Goal: Task Accomplishment & Management: Manage account settings

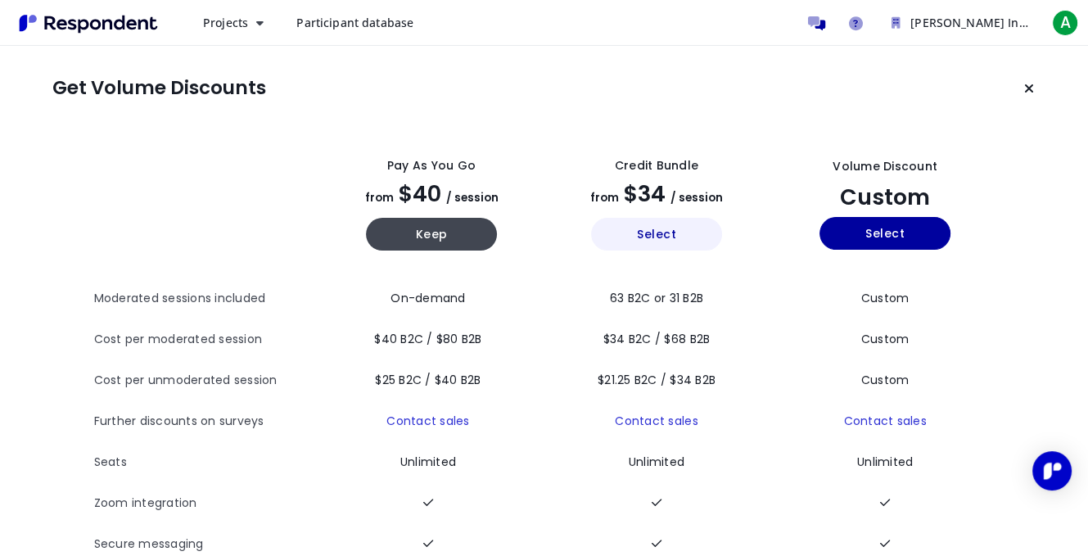
click at [652, 237] on button "Select" at bounding box center [656, 234] width 131 height 33
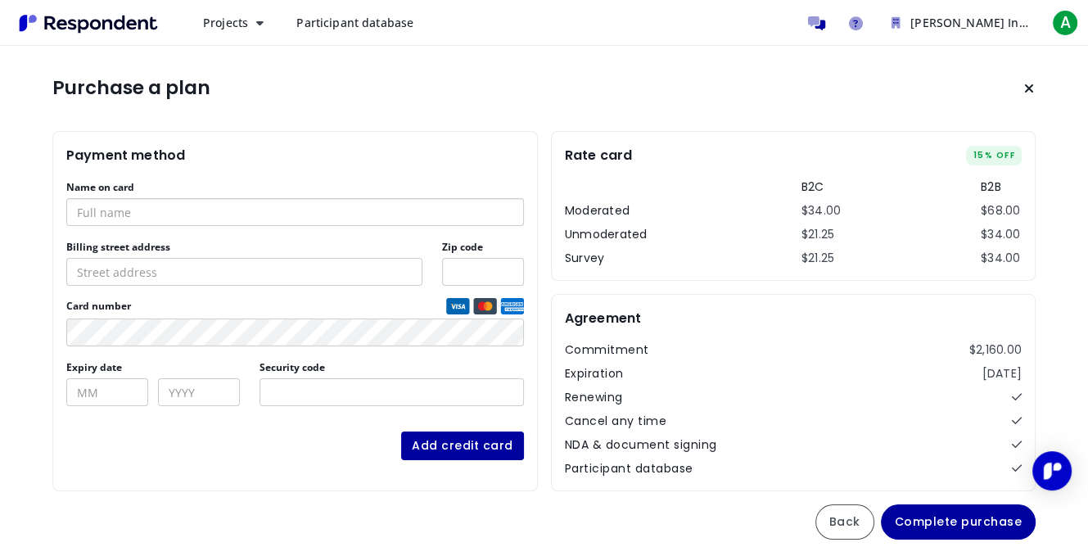
click at [311, 208] on input "Name on card" at bounding box center [295, 212] width 458 height 28
click at [310, 208] on input "Name on card" at bounding box center [295, 212] width 458 height 28
click at [299, 304] on span "Card number" at bounding box center [254, 306] width 377 height 13
click at [262, 211] on input "Name on card" at bounding box center [295, 212] width 458 height 28
click at [144, 186] on div "Name on card" at bounding box center [295, 202] width 458 height 47
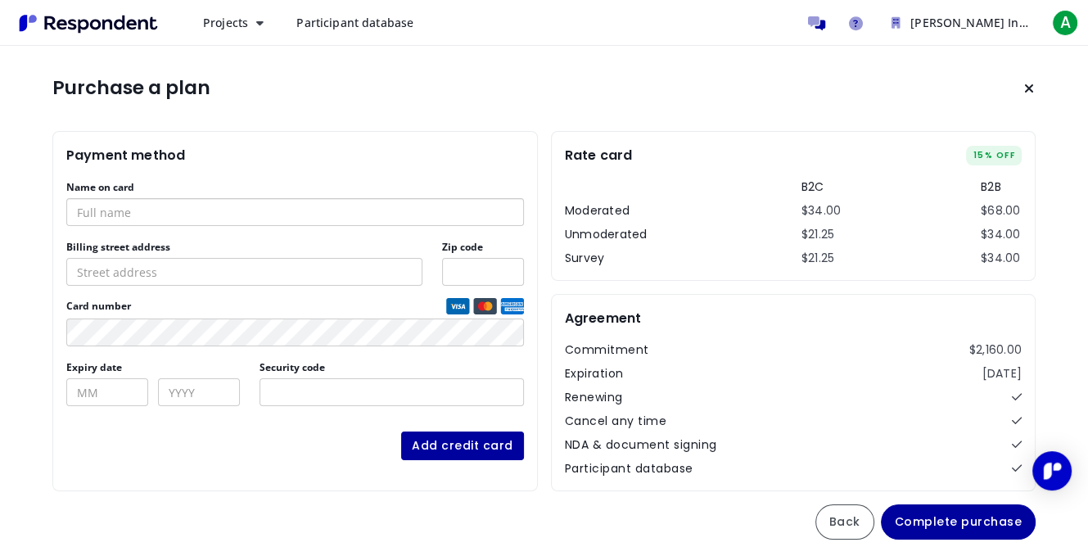
click at [170, 215] on input "Name on card" at bounding box center [295, 212] width 458 height 28
type input "p"
click at [239, 195] on div "Name on card" at bounding box center [295, 202] width 458 height 47
click at [238, 210] on input "Name on card" at bounding box center [295, 212] width 458 height 28
drag, startPoint x: 137, startPoint y: 183, endPoint x: 67, endPoint y: 184, distance: 69.6
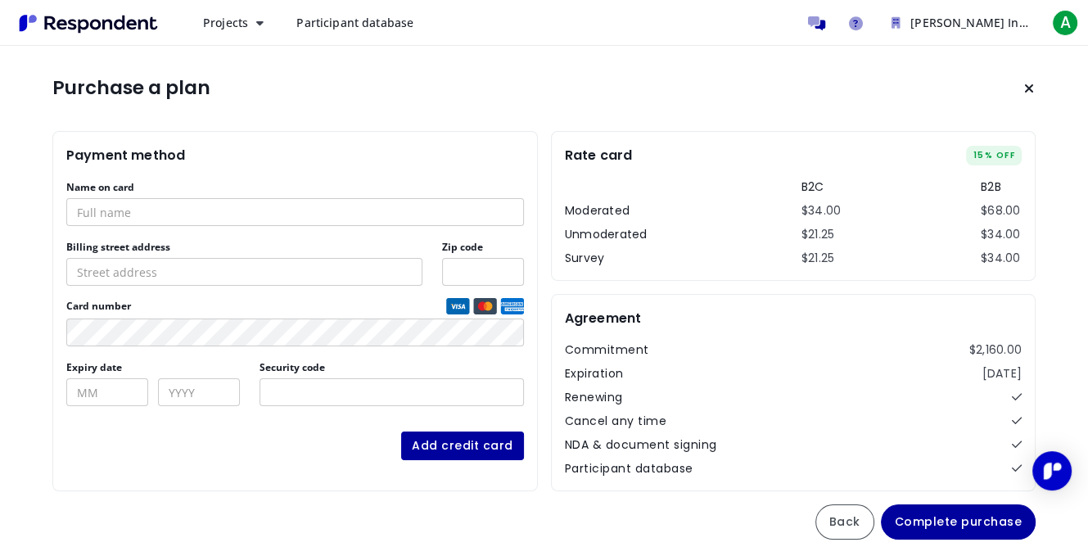
click at [67, 184] on div "Name on card" at bounding box center [295, 202] width 458 height 47
copy label "Name on card"
click at [157, 214] on input "Name on card" at bounding box center [295, 212] width 458 height 28
paste input "banreservas bank"
type input "banreservas bank"
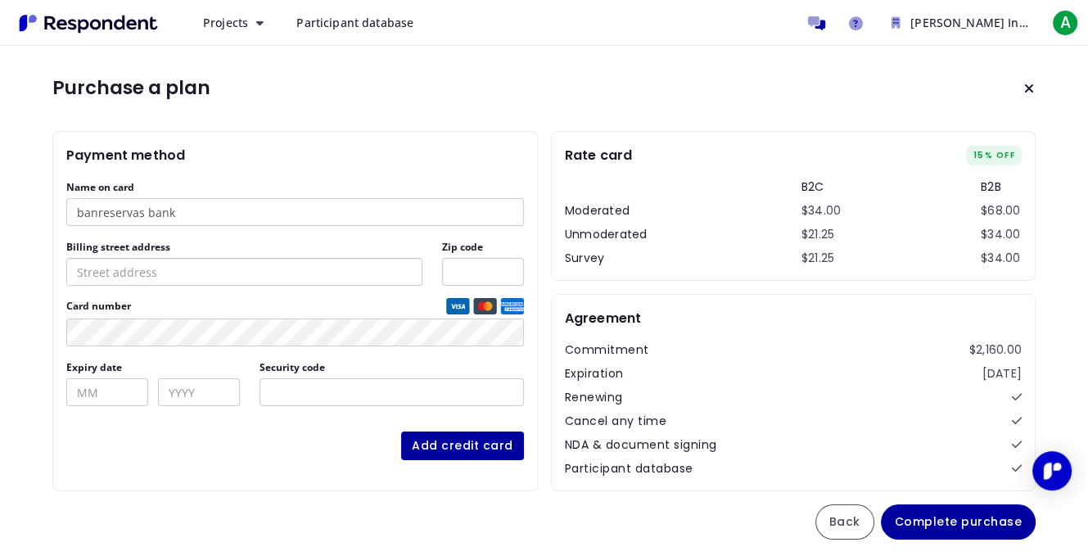
click at [161, 272] on input "Billing street address" at bounding box center [244, 272] width 356 height 28
drag, startPoint x: 178, startPoint y: 242, endPoint x: 56, endPoint y: 242, distance: 122.0
click at [56, 242] on section "Payment method Name on card banreservas bank Billing street address Zip code Ca…" at bounding box center [295, 311] width 486 height 360
copy label "Billing street address"
click at [252, 270] on input "Billing street address" at bounding box center [244, 272] width 356 height 28
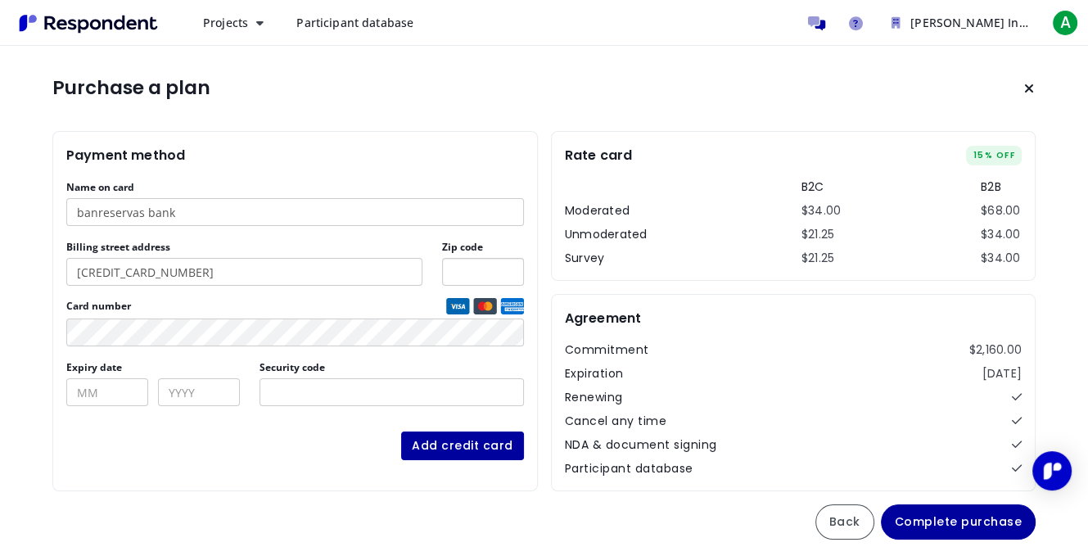
click at [464, 265] on input "Zip code" at bounding box center [483, 272] width 82 height 28
drag, startPoint x: 182, startPoint y: 248, endPoint x: 65, endPoint y: 242, distance: 117.2
click at [65, 242] on section "Payment method Name on card banreservas bank [GEOGRAPHIC_DATA] address [CREDIT_…" at bounding box center [295, 311] width 486 height 360
copy label "Billing street address"
drag, startPoint x: 210, startPoint y: 273, endPoint x: 78, endPoint y: 264, distance: 132.2
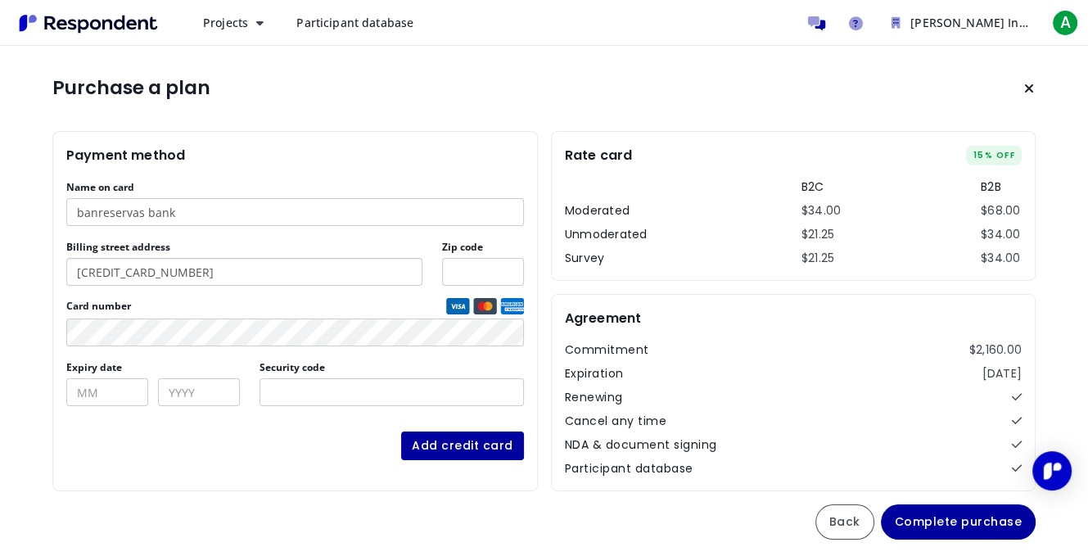
click at [78, 264] on input "[CREDIT_CARD_NUMBER]" at bounding box center [244, 272] width 356 height 28
paste input "[STREET_ADDRESS][PERSON_NAME][PERSON_NAME][PERSON_NAME]."
click at [144, 271] on input "[STREET_ADDRESS][PERSON_NAME][PERSON_NAME][PERSON_NAME]." at bounding box center [244, 272] width 356 height 28
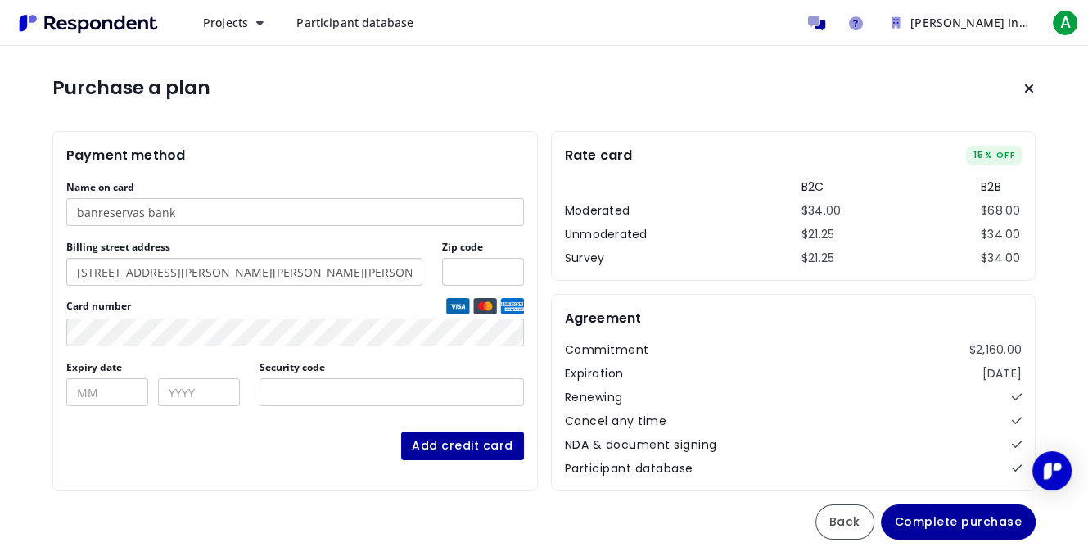
drag, startPoint x: 177, startPoint y: 271, endPoint x: 107, endPoint y: 266, distance: 69.8
click at [107, 266] on input "[STREET_ADDRESS][PERSON_NAME][PERSON_NAME][PERSON_NAME]." at bounding box center [244, 272] width 356 height 28
click at [174, 269] on input "[STREET_ADDRESS][PERSON_NAME][PERSON_NAME][PERSON_NAME]." at bounding box center [244, 272] width 356 height 28
click at [175, 269] on input "[STREET_ADDRESS][PERSON_NAME][PERSON_NAME][PERSON_NAME]." at bounding box center [244, 272] width 356 height 28
drag, startPoint x: 319, startPoint y: 269, endPoint x: 256, endPoint y: 268, distance: 63.1
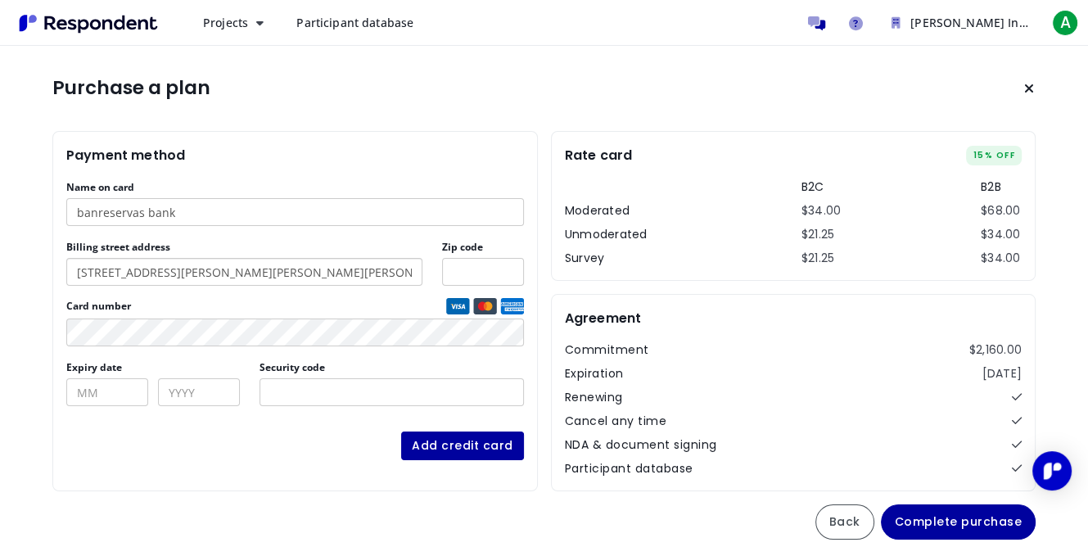
click at [256, 268] on input "[STREET_ADDRESS][PERSON_NAME][PERSON_NAME][PERSON_NAME]." at bounding box center [244, 272] width 356 height 28
type input "[STREET_ADDRESS][PERSON_NAME][PERSON_NAME][PERSON_NAME]."
click at [468, 274] on input "Zip code" at bounding box center [483, 272] width 82 height 28
type input "10802"
type input "06"
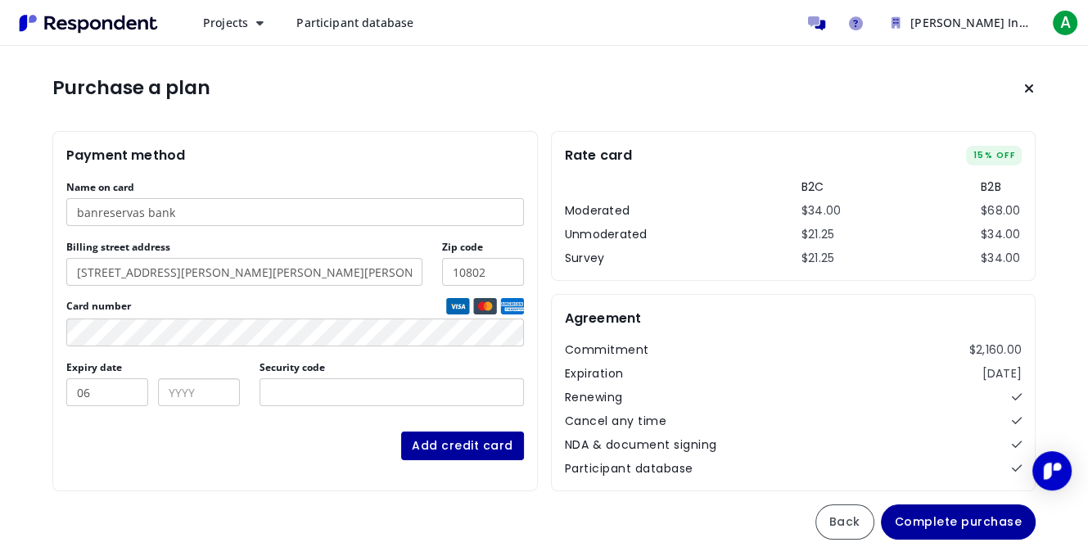
type input "2027"
type input "395"
click at [476, 450] on button "Add credit card" at bounding box center [462, 446] width 123 height 29
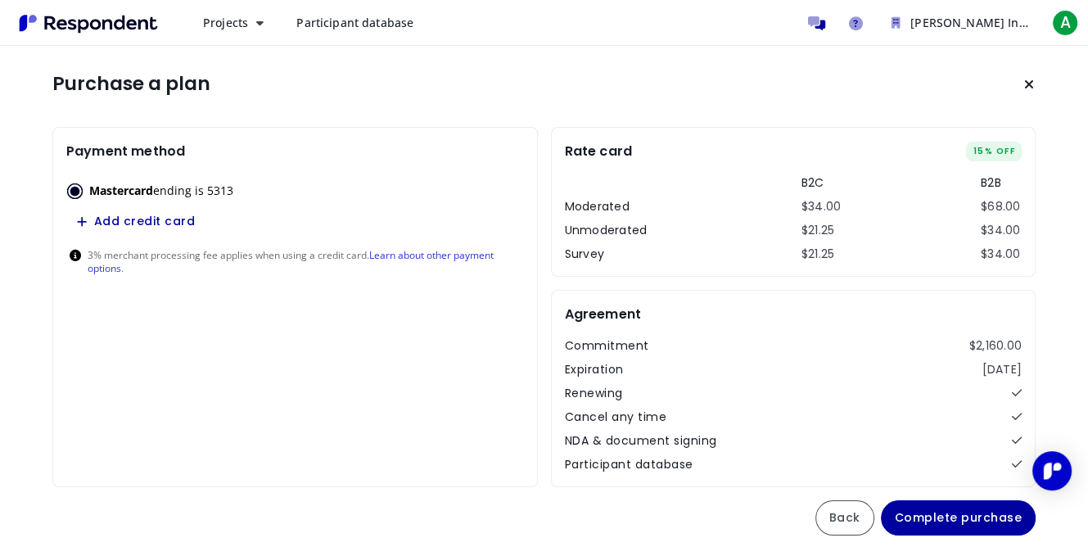
scroll to position [5, 0]
click at [971, 513] on button "Complete purchase" at bounding box center [959, 517] width 156 height 35
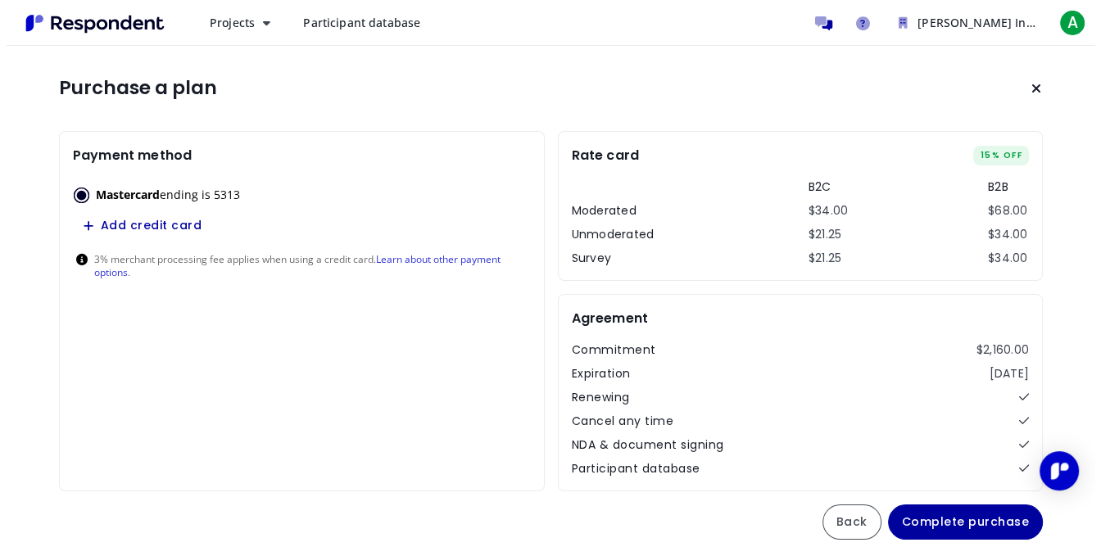
scroll to position [0, 0]
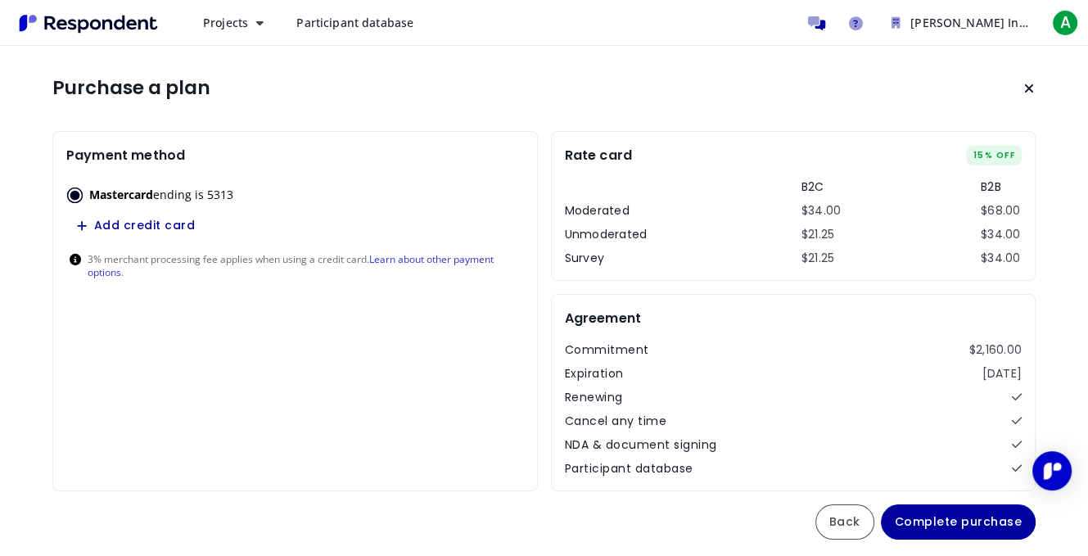
click at [376, 24] on span "Participant database" at bounding box center [354, 23] width 117 height 16
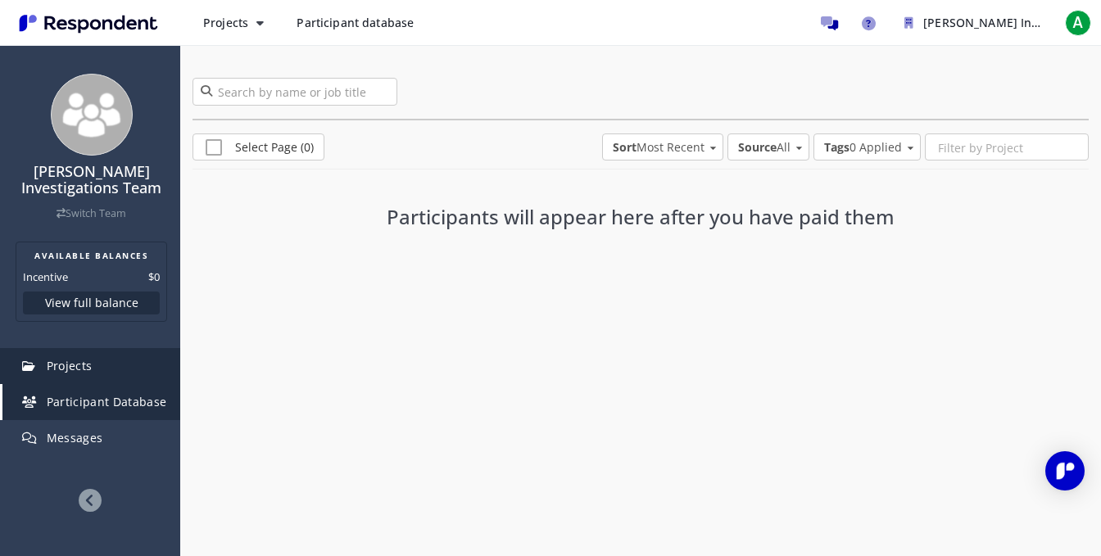
click at [66, 364] on span "Projects" at bounding box center [70, 366] width 46 height 16
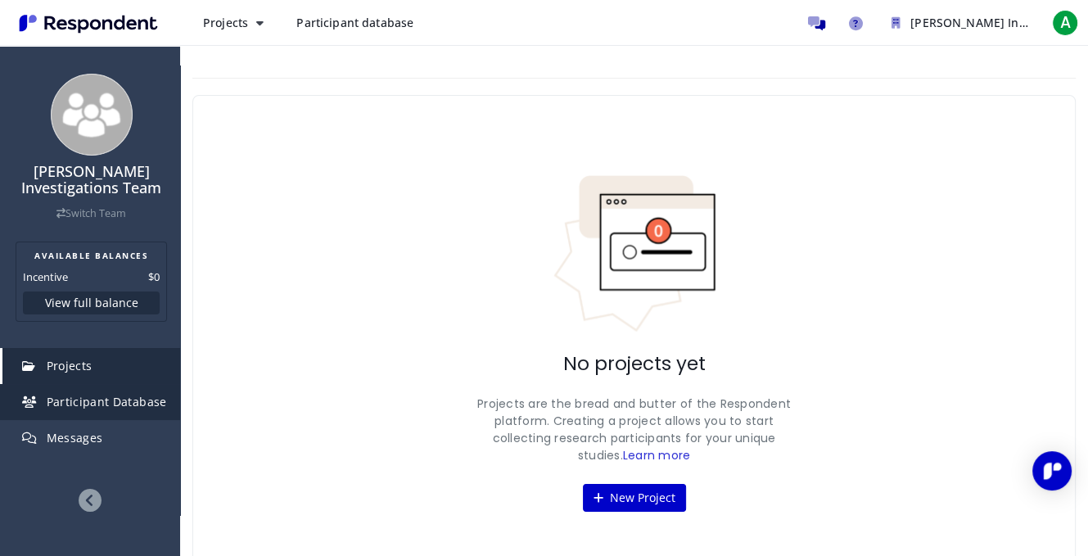
click at [79, 405] on span "Participant Database" at bounding box center [107, 402] width 120 height 16
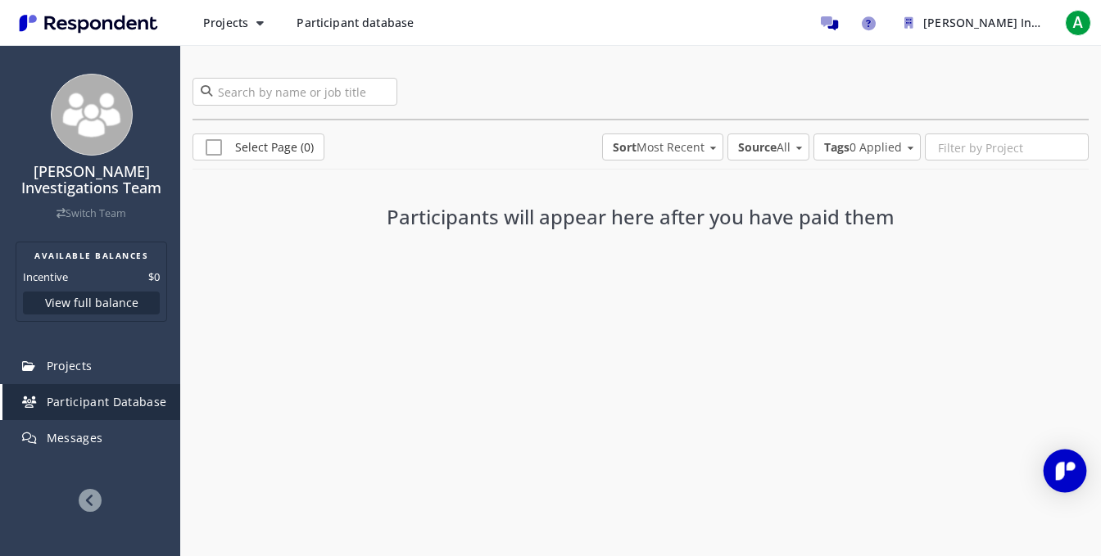
click at [1071, 473] on img "Open Intercom Messenger" at bounding box center [1064, 470] width 21 height 21
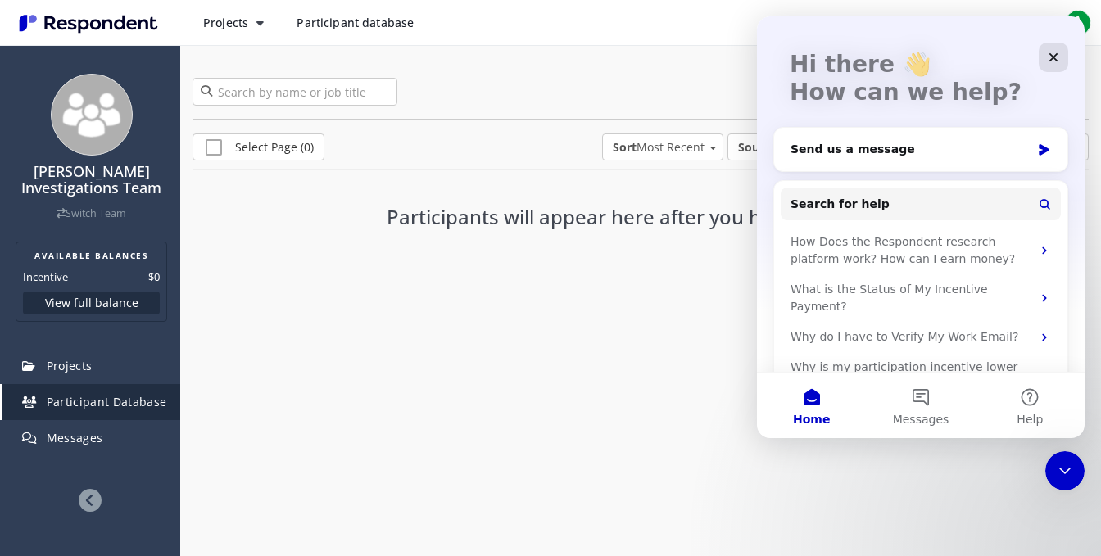
scroll to position [107, 0]
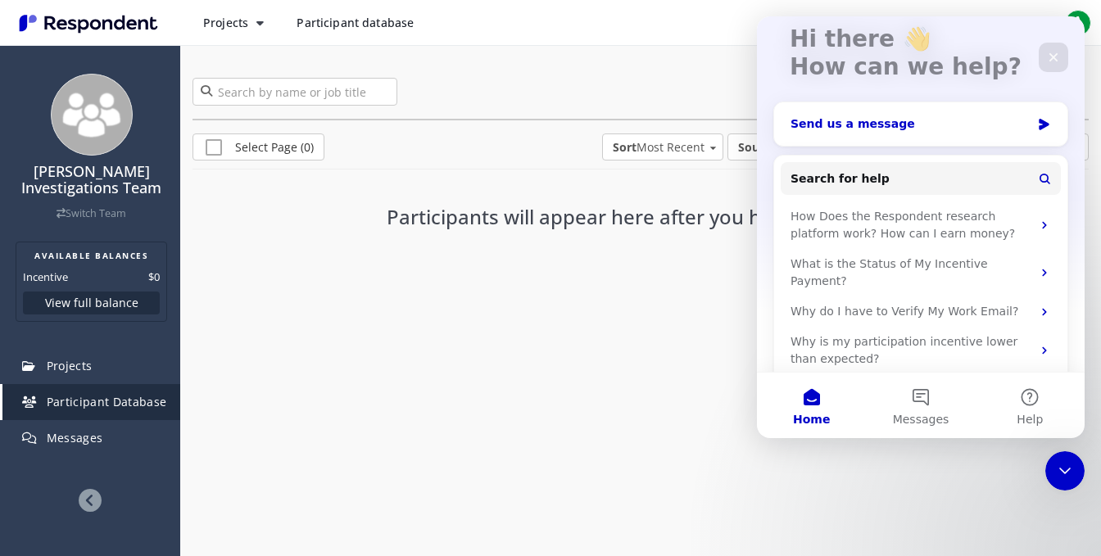
click at [900, 120] on div "Send us a message" at bounding box center [910, 123] width 240 height 17
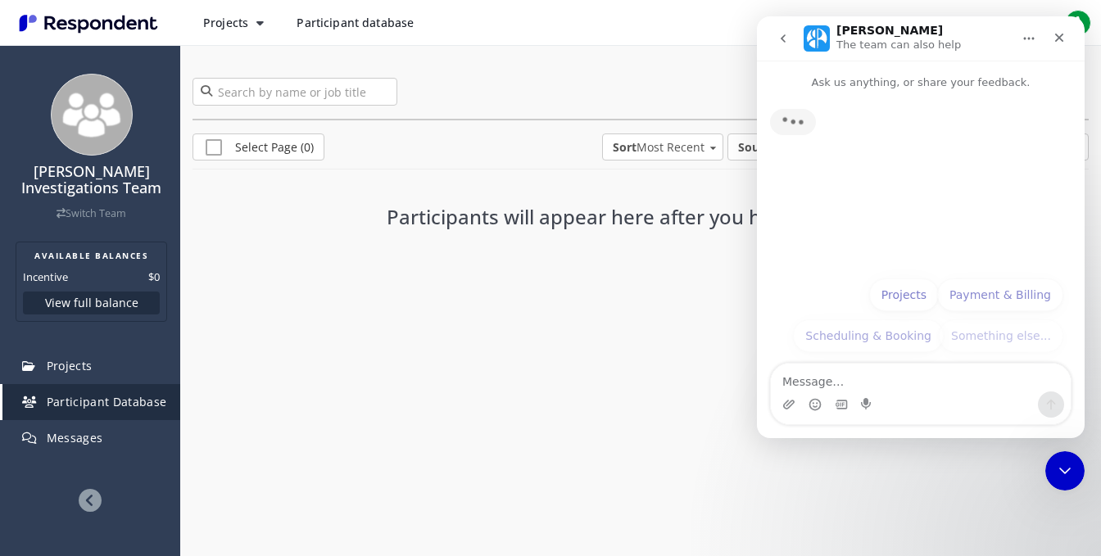
scroll to position [0, 0]
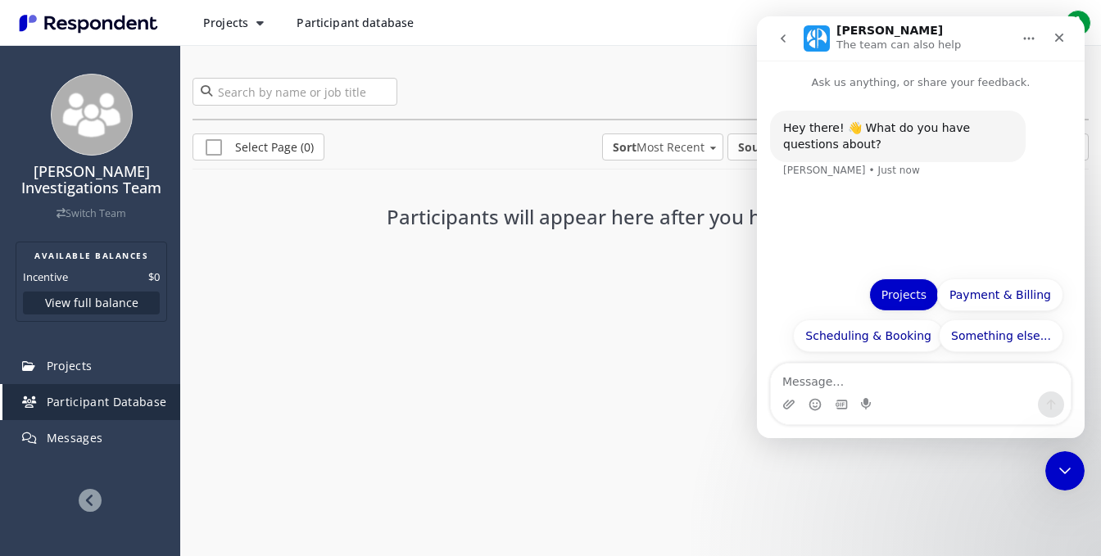
click at [906, 294] on button "Projects" at bounding box center [904, 294] width 70 height 33
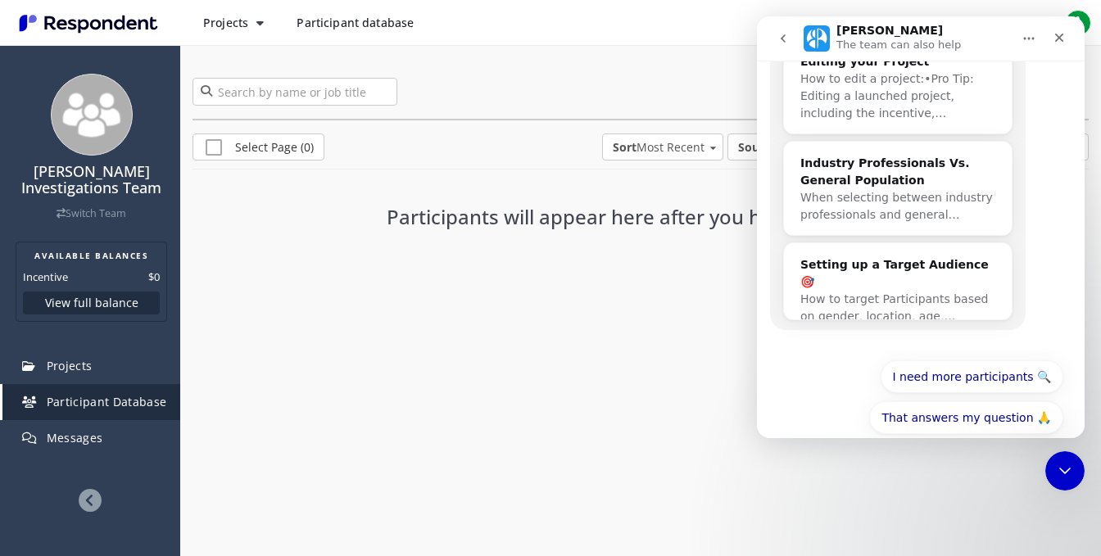
scroll to position [200, 0]
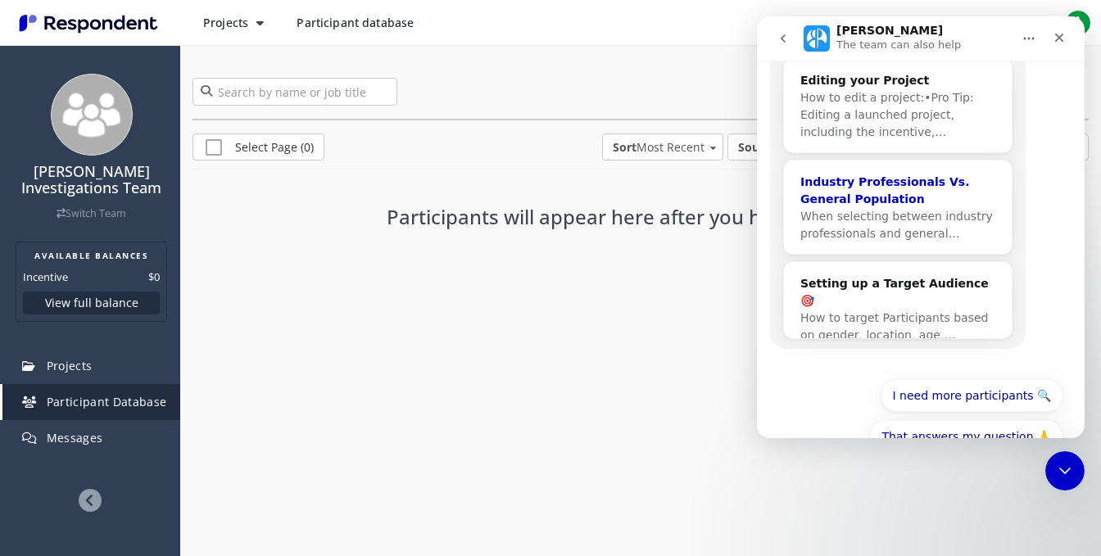
click at [856, 197] on div "Industry Professionals Vs. General Population" at bounding box center [897, 191] width 195 height 34
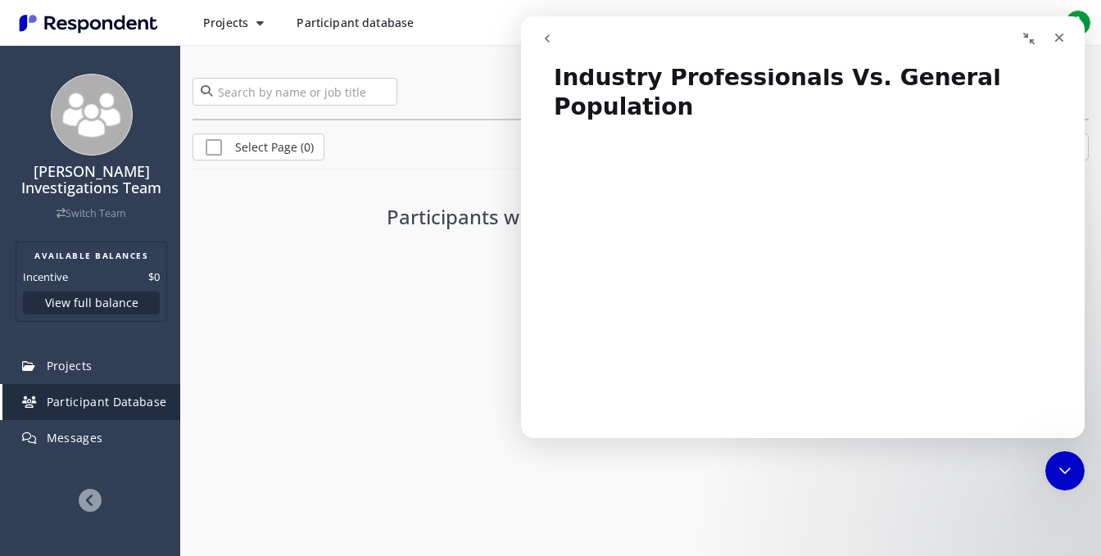
scroll to position [0, 0]
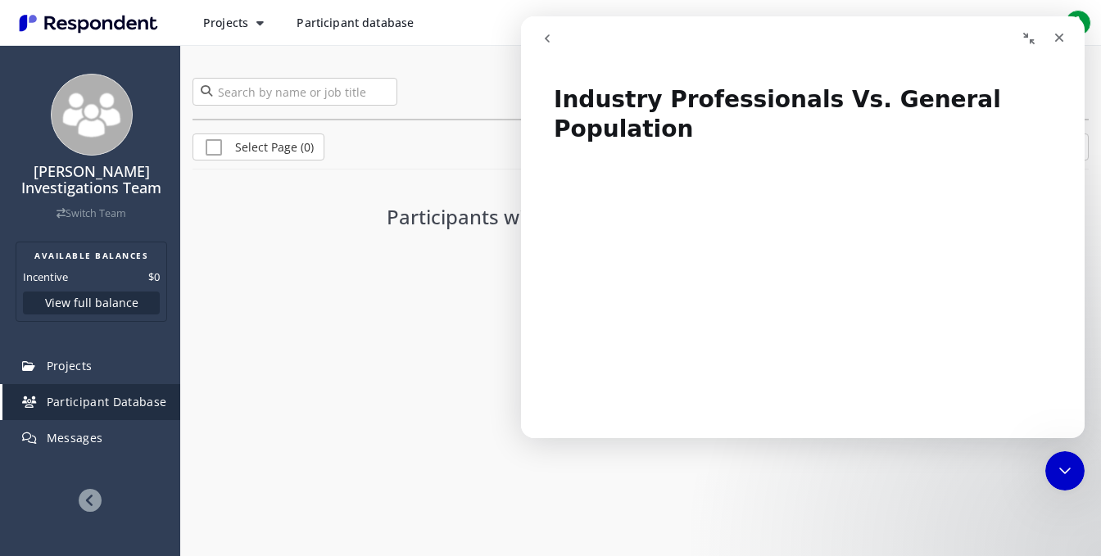
click at [549, 42] on icon "go back" at bounding box center [547, 38] width 13 height 13
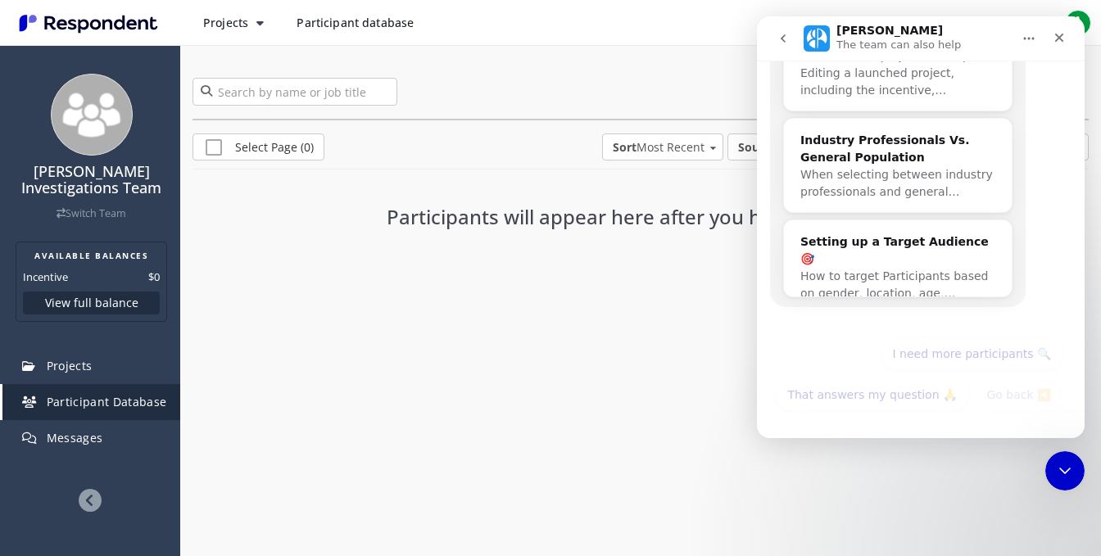
scroll to position [282, 0]
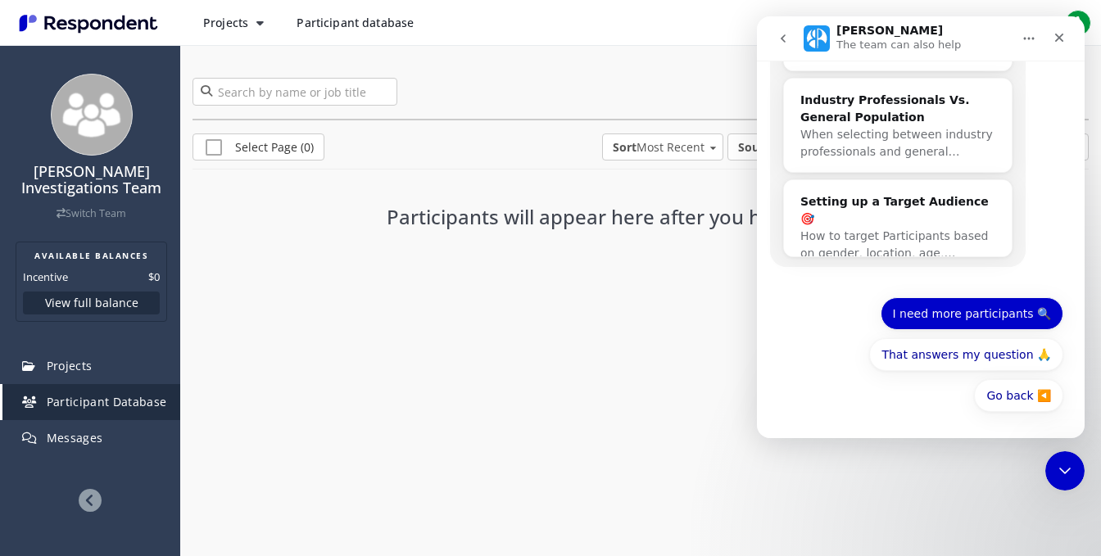
click at [934, 319] on button "I need more participants ​🔍" at bounding box center [971, 313] width 183 height 33
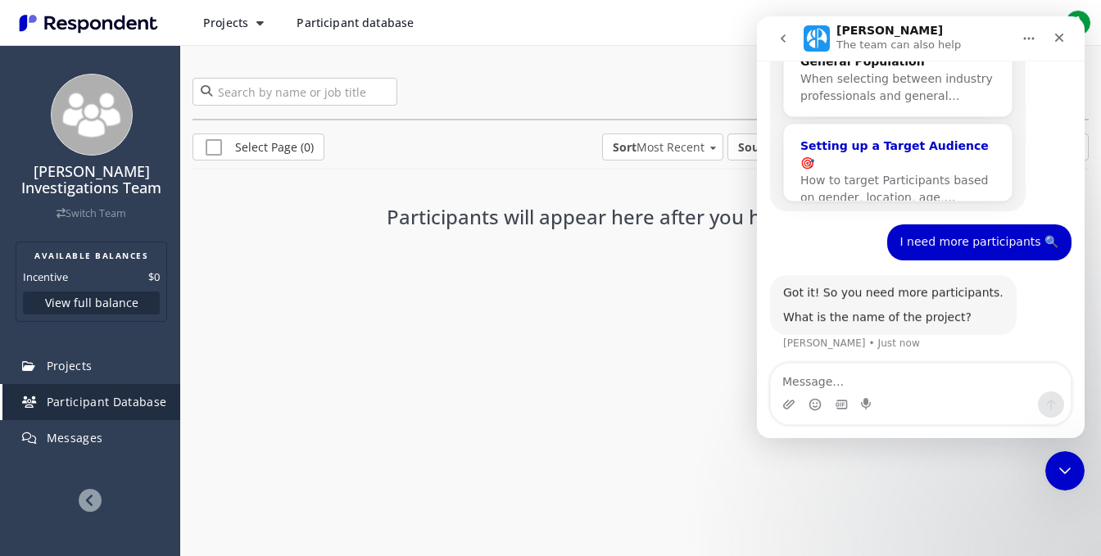
scroll to position [341, 0]
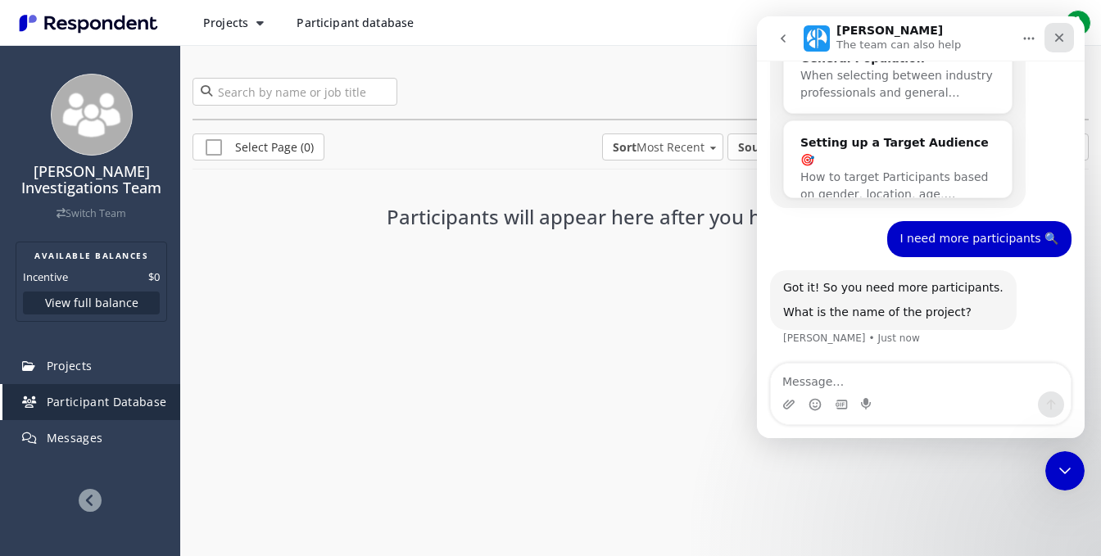
click at [1066, 42] on div "Close" at bounding box center [1058, 37] width 29 height 29
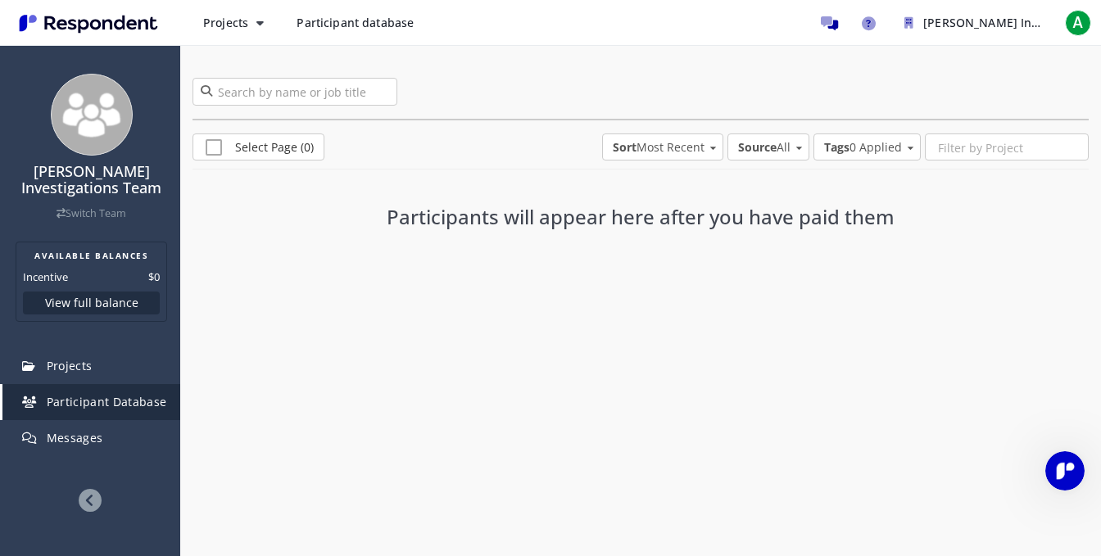
click at [93, 495] on icon at bounding box center [90, 500] width 23 height 23
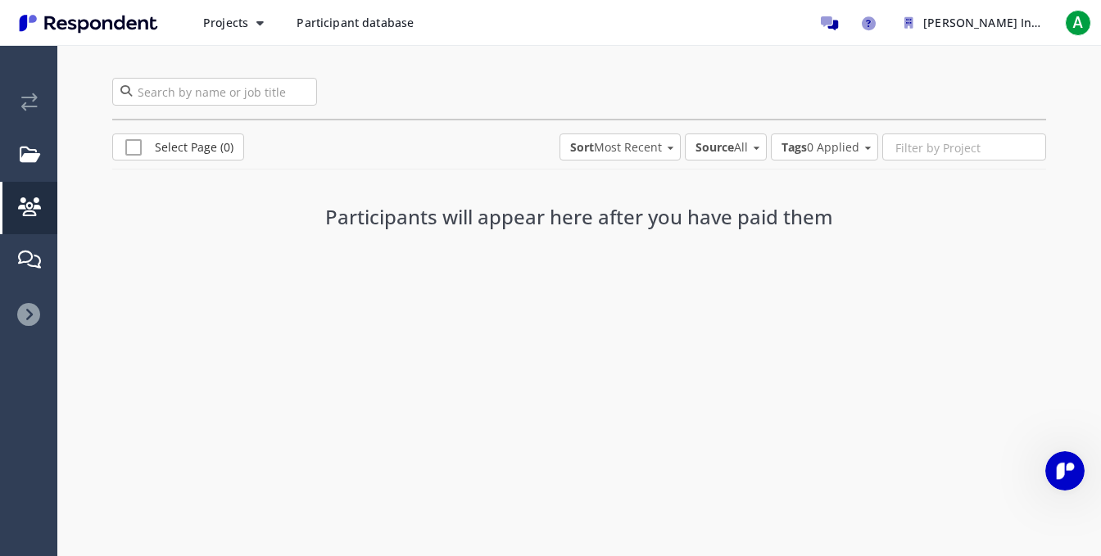
click at [39, 314] on icon at bounding box center [28, 314] width 23 height 23
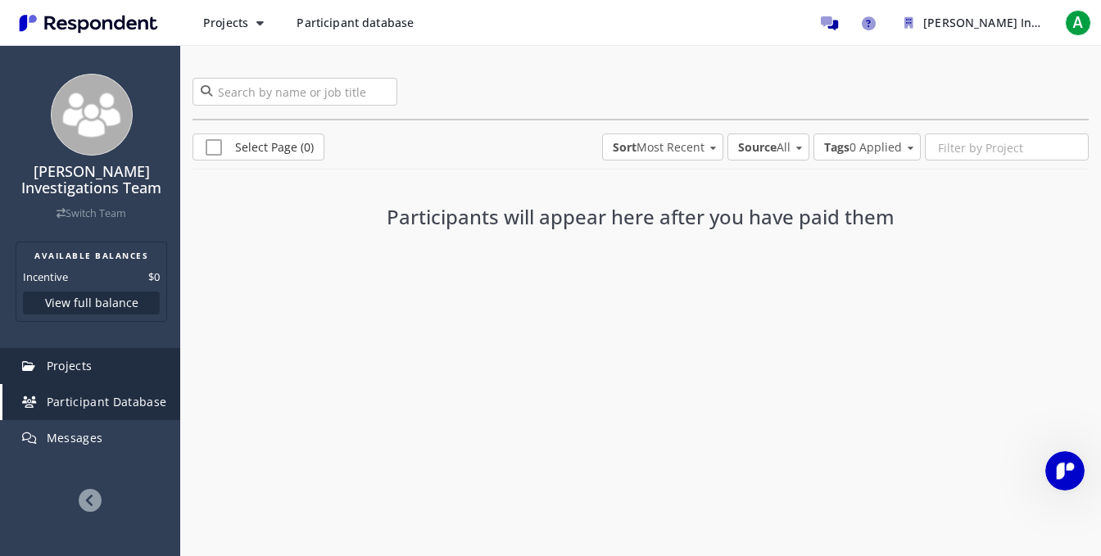
click at [75, 360] on span "Projects" at bounding box center [70, 366] width 46 height 16
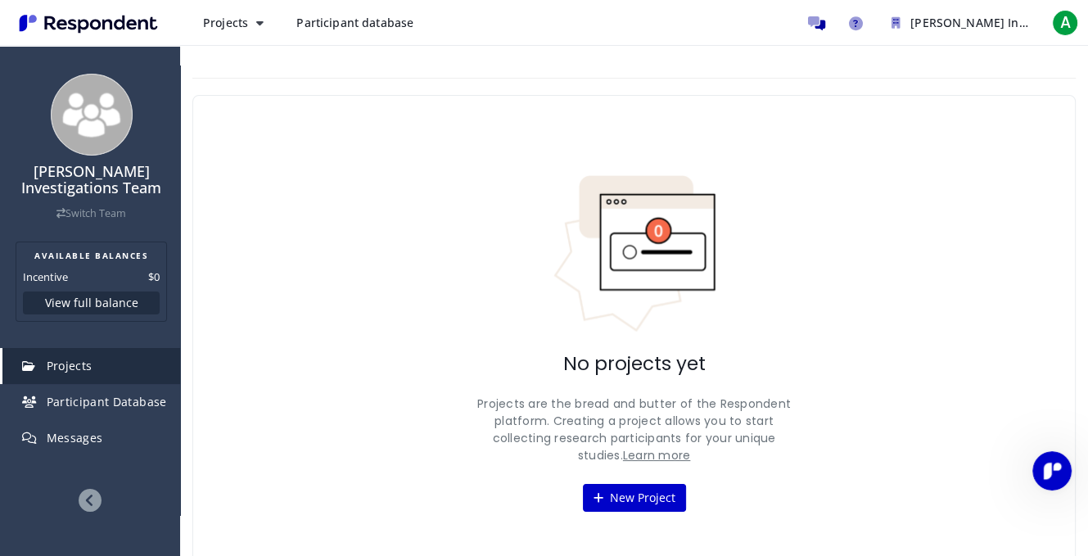
click at [645, 455] on link "Learn more" at bounding box center [657, 455] width 68 height 16
click at [259, 22] on icon "Main navigation" at bounding box center [259, 22] width 7 height 11
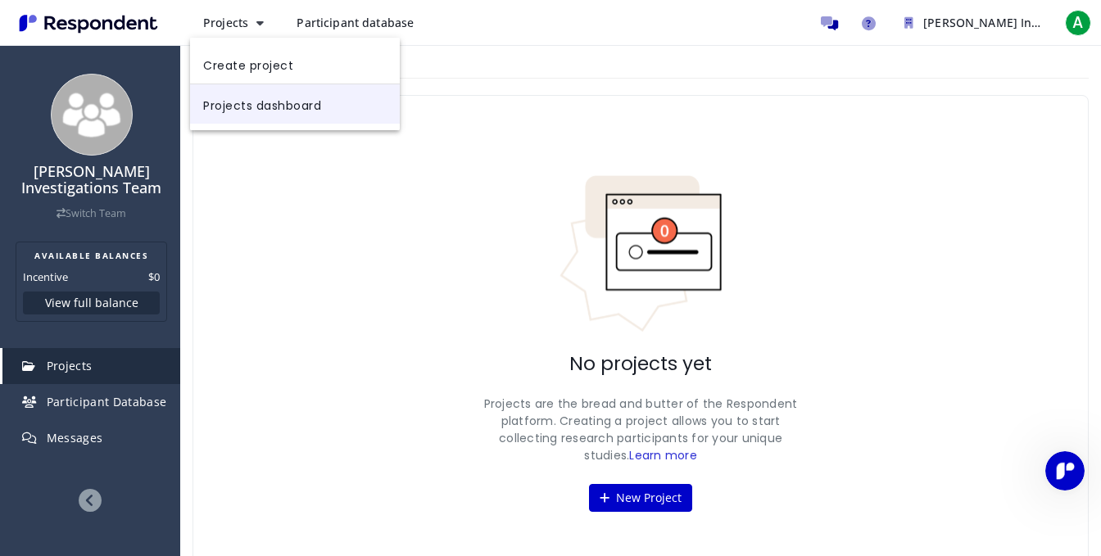
click at [281, 109] on link "Projects dashboard" at bounding box center [295, 103] width 210 height 39
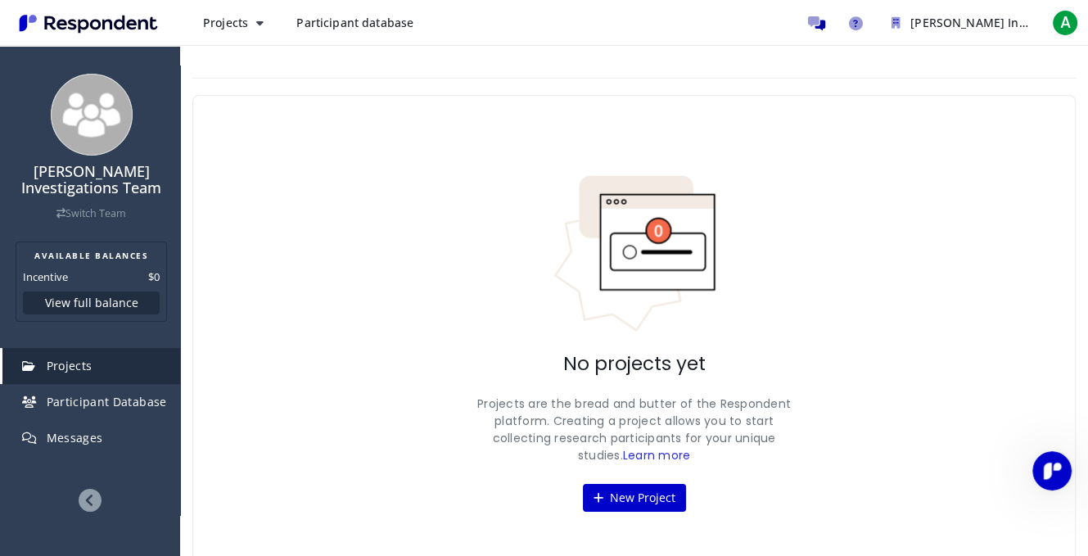
click at [331, 20] on span "Participant database" at bounding box center [354, 23] width 117 height 16
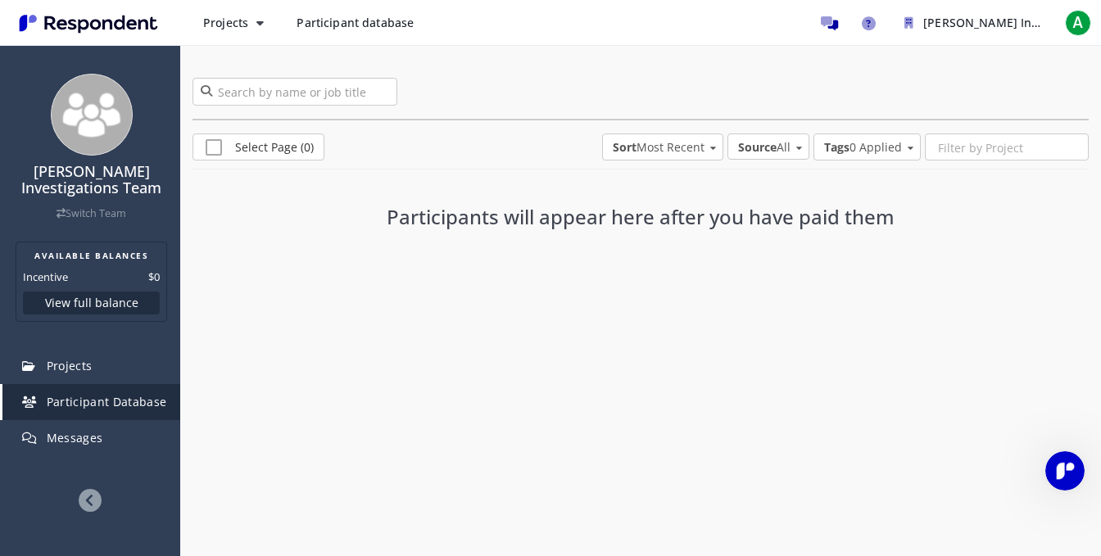
click at [803, 144] on md-select-value "Source All" at bounding box center [768, 146] width 82 height 26
click at [789, 189] on div "Marketplace" at bounding box center [760, 186] width 68 height 16
click at [783, 146] on span "Source Marketplace" at bounding box center [737, 147] width 106 height 16
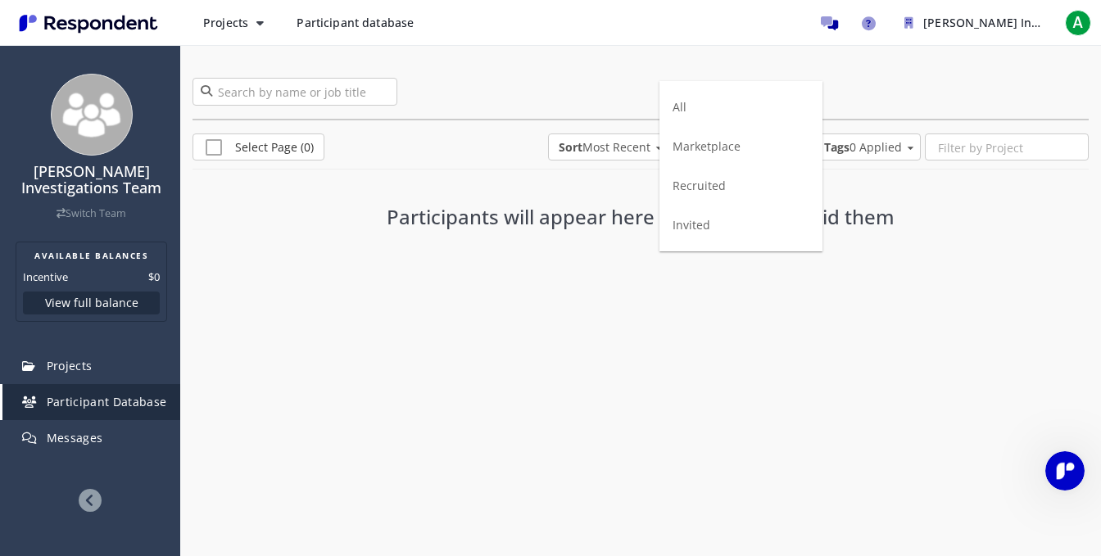
click at [721, 191] on div "Recruited" at bounding box center [698, 186] width 53 height 16
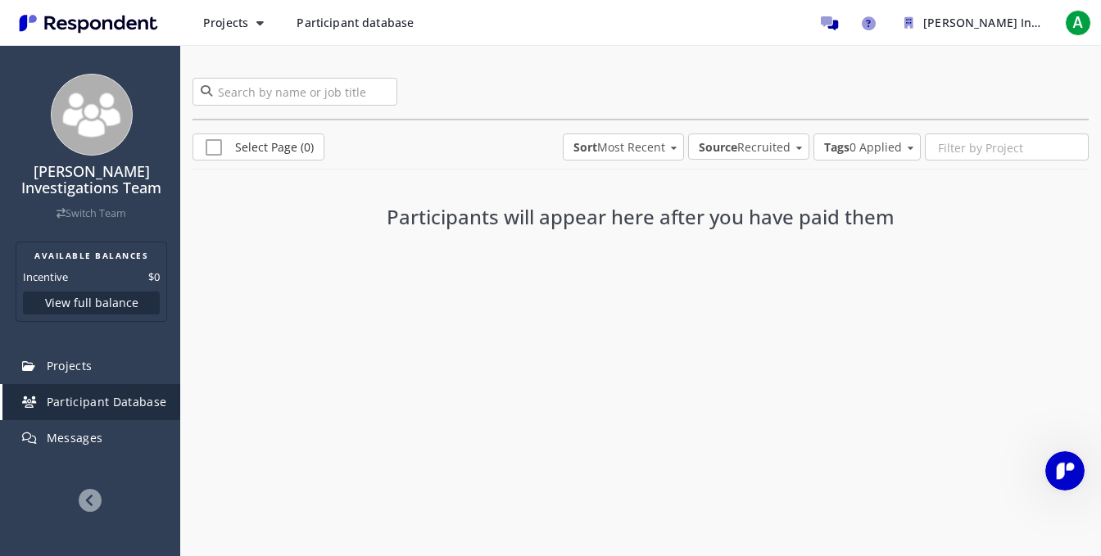
click at [747, 144] on span "Source Recruited" at bounding box center [745, 147] width 92 height 16
click at [724, 180] on md-option "Invited" at bounding box center [749, 185] width 148 height 39
click at [857, 140] on md-select "Tags 0 Applied" at bounding box center [866, 146] width 107 height 27
click at [672, 149] on md-backdrop at bounding box center [550, 278] width 1101 height 556
click at [671, 147] on span "Sort Most Recent" at bounding box center [635, 147] width 92 height 16
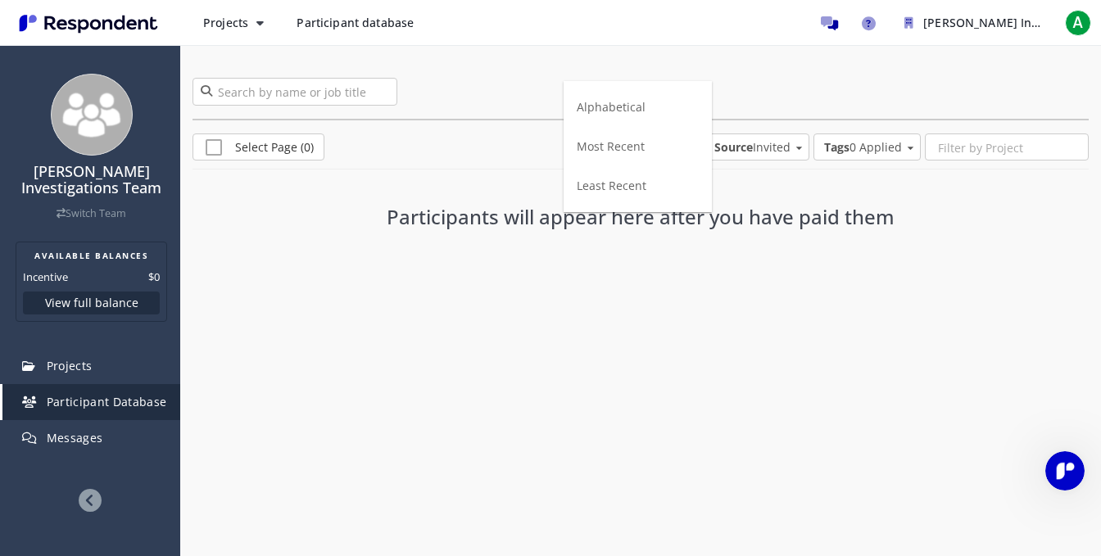
click at [634, 111] on div "Alphabetical" at bounding box center [611, 107] width 69 height 16
click at [645, 145] on span "Sort Alphabetical" at bounding box center [634, 147] width 93 height 16
click at [642, 188] on div "Most Recent" at bounding box center [611, 186] width 68 height 16
click at [652, 146] on span "Sort Most Recent" at bounding box center [635, 147] width 92 height 16
click at [636, 190] on div "Least Recent" at bounding box center [612, 186] width 70 height 16
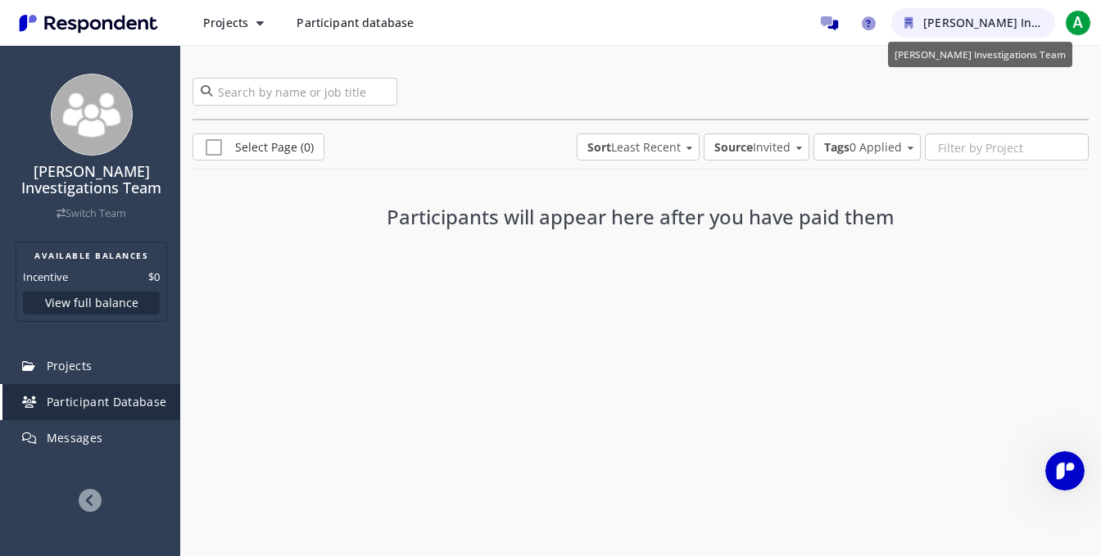
click at [979, 21] on span "[PERSON_NAME] Investigations Team" at bounding box center [1028, 23] width 210 height 16
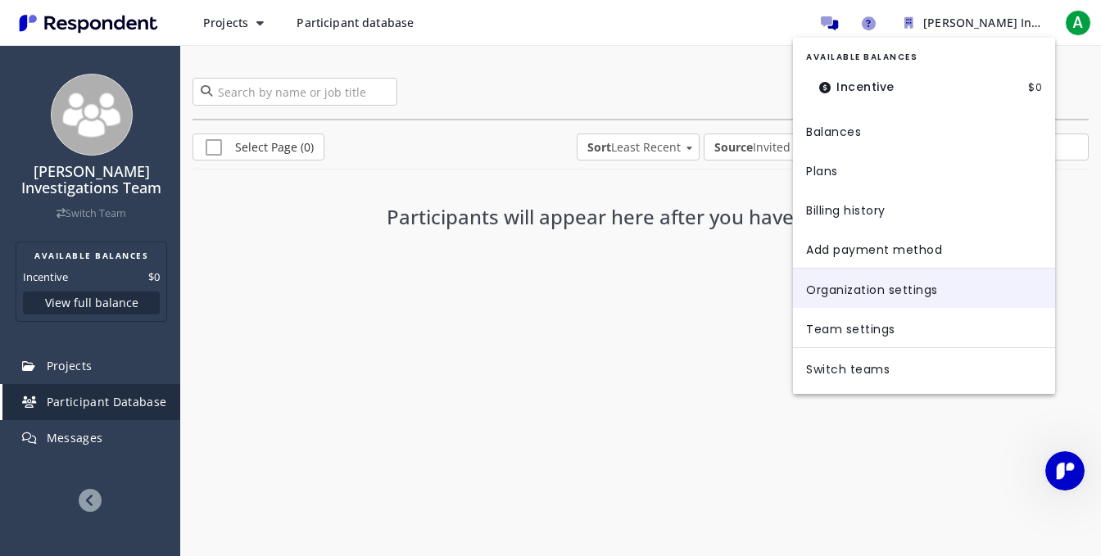
click at [923, 298] on link "Organization settings" at bounding box center [924, 288] width 262 height 39
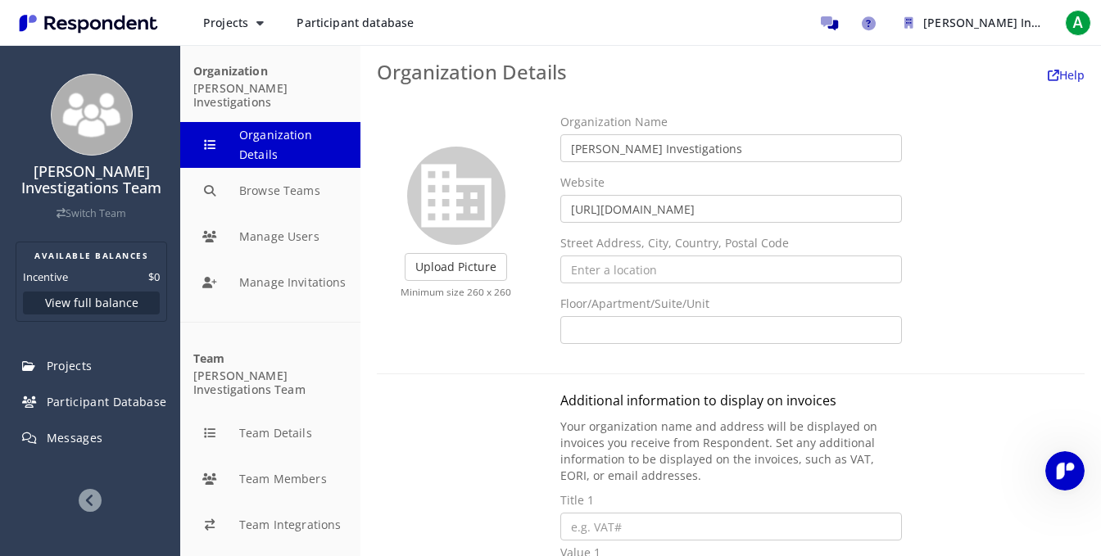
click at [82, 22] on img "Main navigation" at bounding box center [88, 23] width 151 height 27
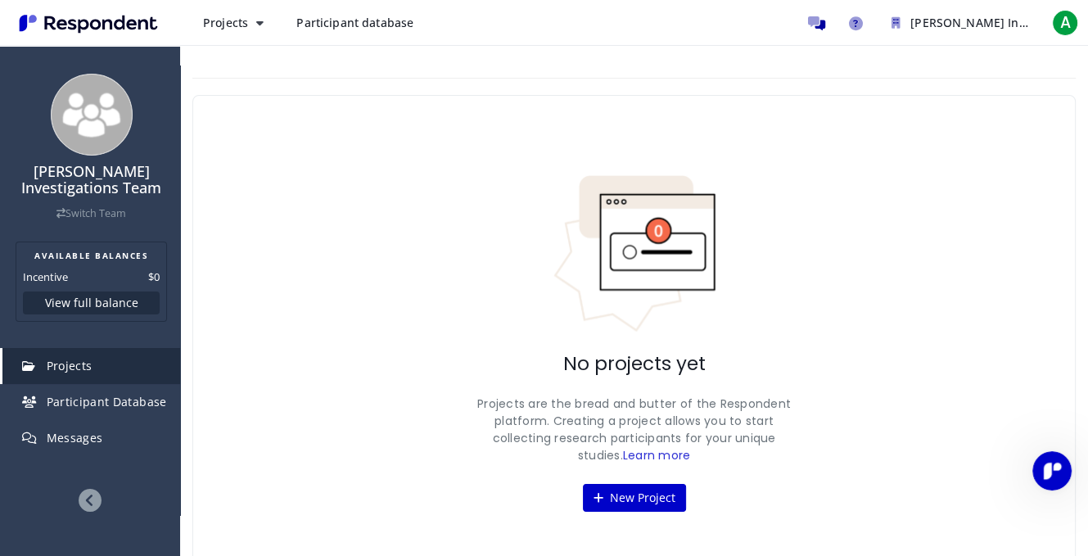
drag, startPoint x: 622, startPoint y: 460, endPoint x: 454, endPoint y: 398, distance: 179.0
click at [454, 398] on div "No projects yet Projects are the bread and butter of the Respondent platform. C…" at bounding box center [634, 343] width 884 height 496
copy p "Projects are the bread and butter of the Respondent platform. Creating a projec…"
click at [102, 212] on link "Switch Team" at bounding box center [92, 213] width 70 height 14
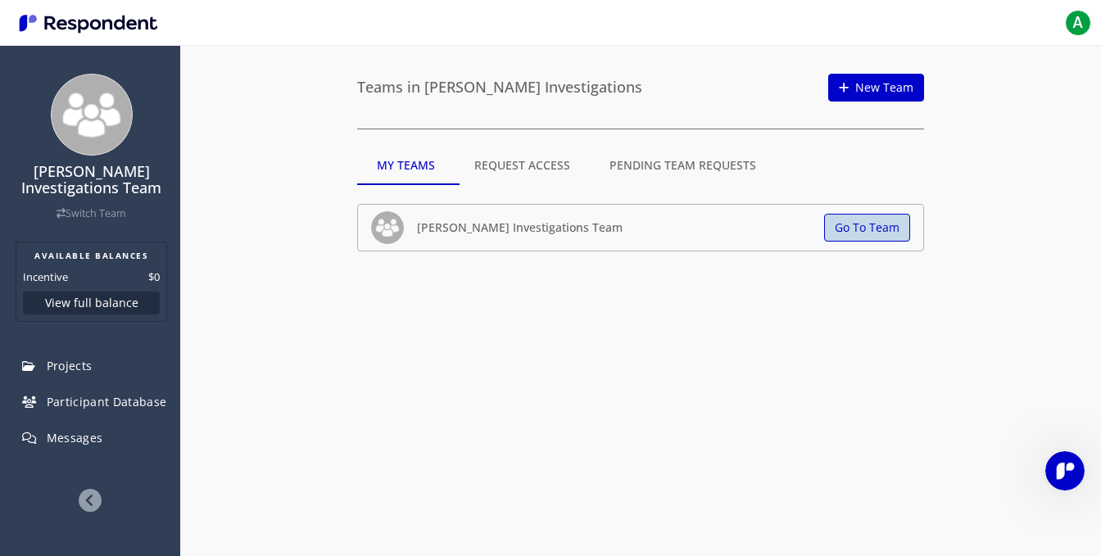
click at [871, 224] on button "Go To Team" at bounding box center [867, 228] width 86 height 28
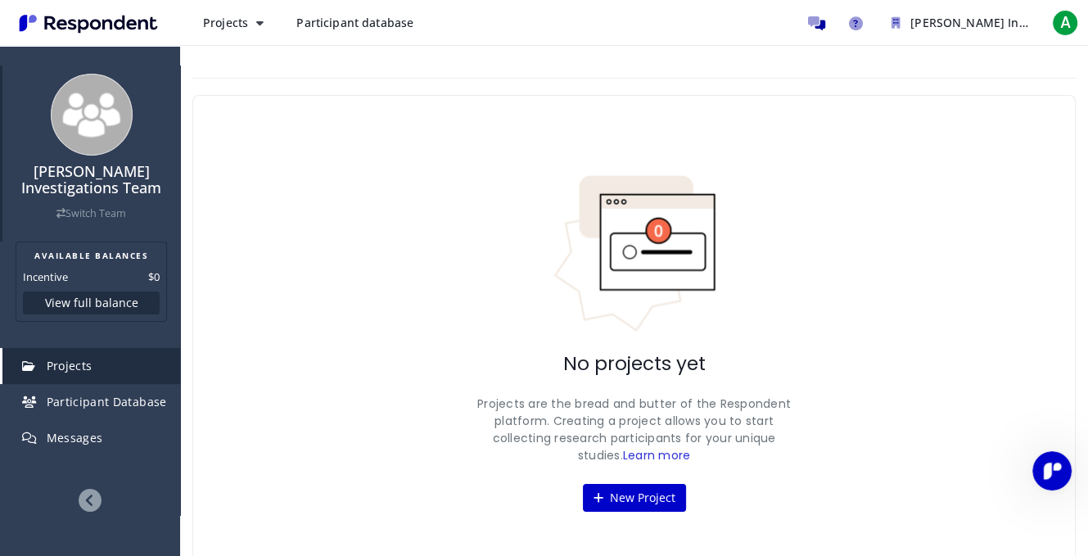
click at [95, 210] on link "Switch Team" at bounding box center [92, 213] width 70 height 14
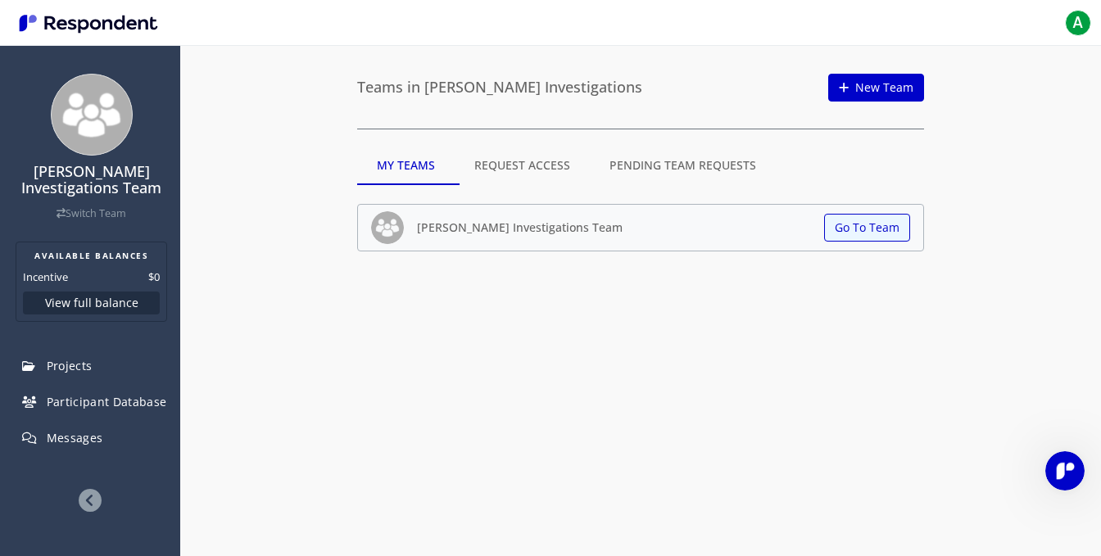
click at [545, 173] on md-tab-item "Request Access" at bounding box center [522, 165] width 135 height 39
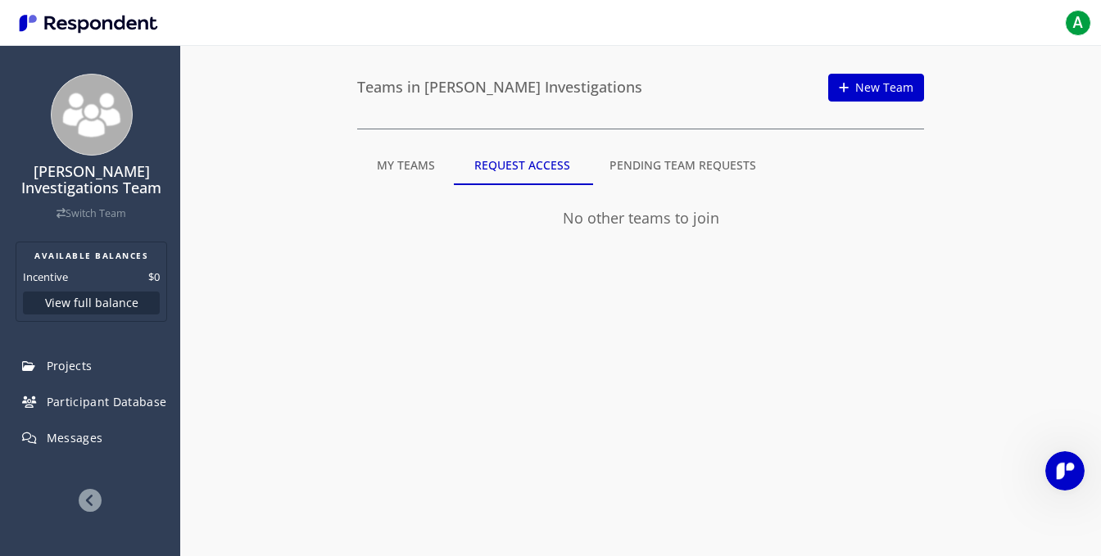
click at [675, 160] on md-tab-item "Pending Team Requests" at bounding box center [683, 165] width 186 height 39
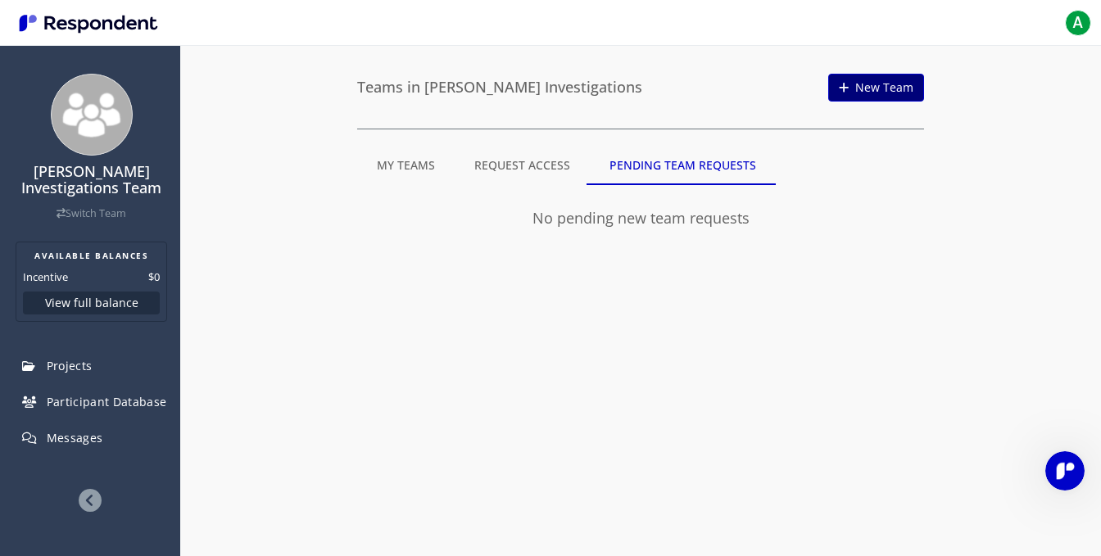
click at [880, 93] on link "New Team" at bounding box center [876, 88] width 96 height 28
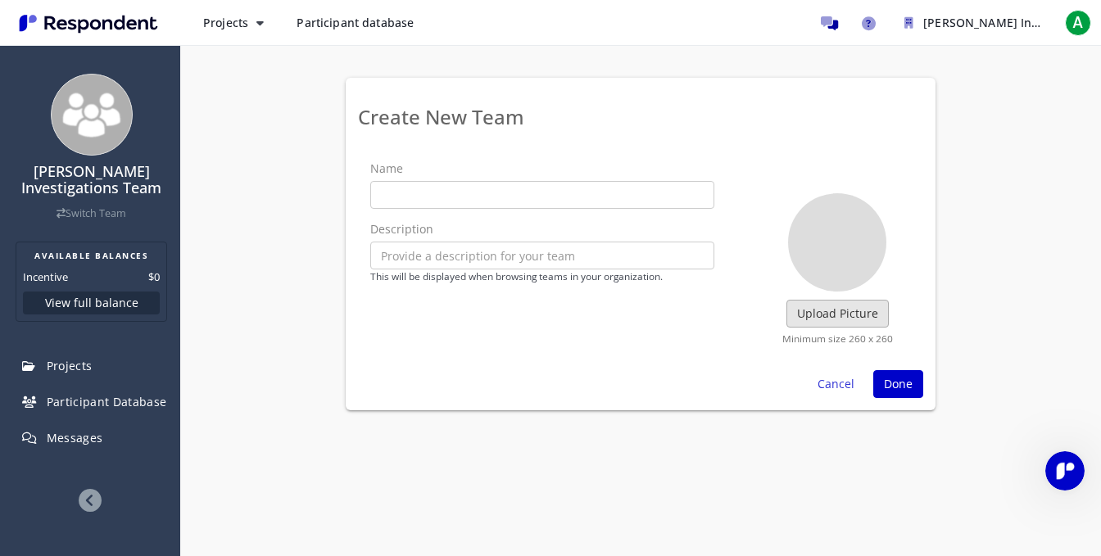
click at [853, 313] on label "Upload Picture" at bounding box center [837, 314] width 102 height 28
click at [0, 0] on input "Upload Picture" at bounding box center [0, 0] width 0 height 0
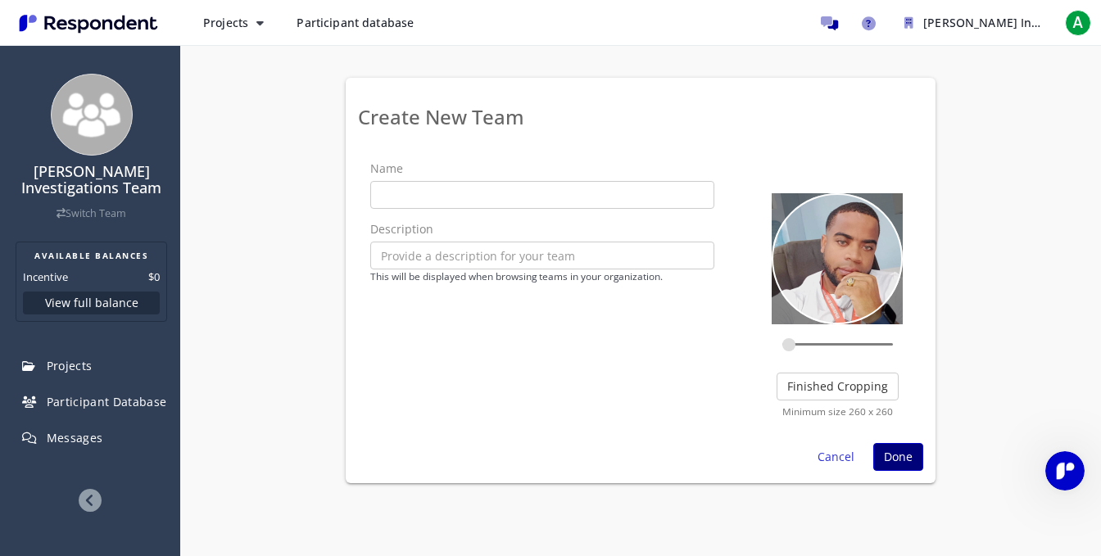
click at [911, 457] on span "Done" at bounding box center [898, 457] width 29 height 16
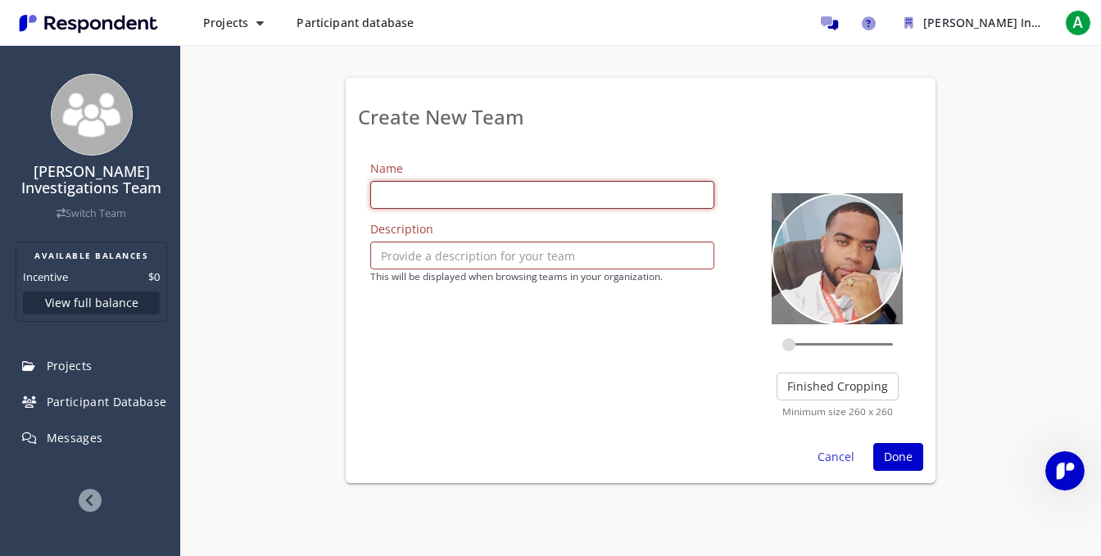
click at [523, 185] on input "text" at bounding box center [542, 195] width 344 height 28
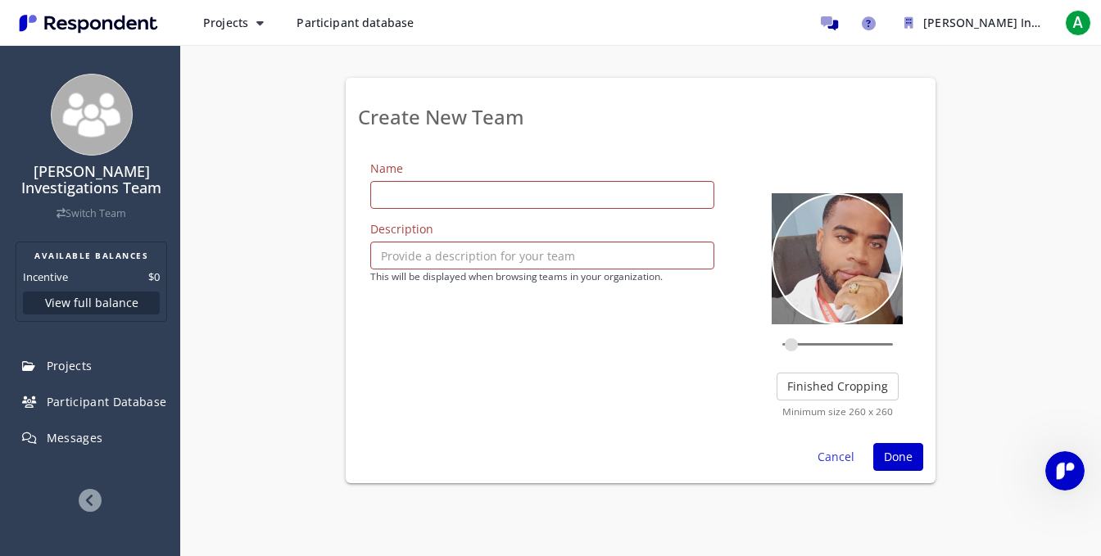
type input "0.25"
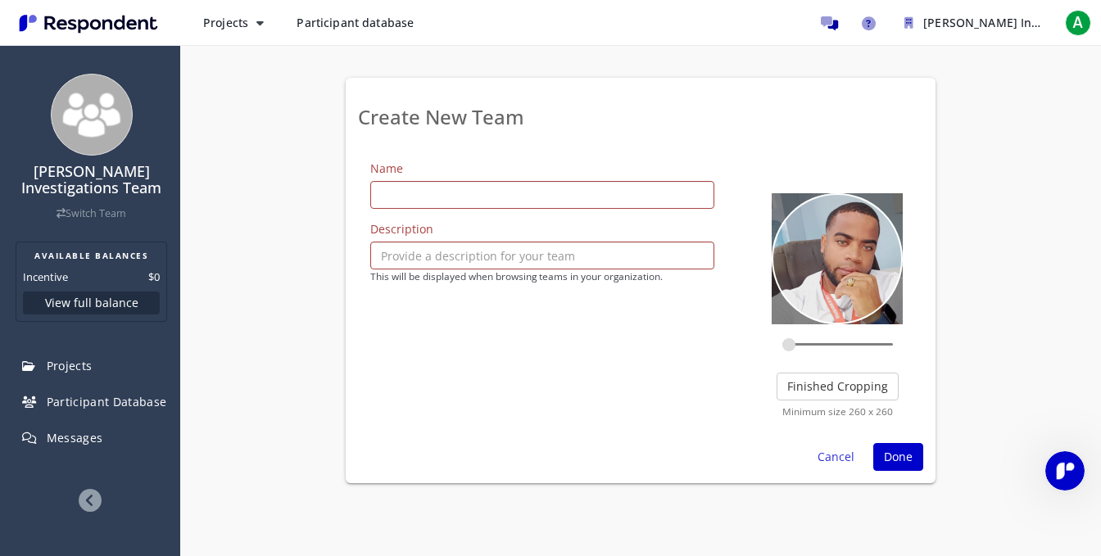
click at [782, 343] on input "zoom" at bounding box center [837, 345] width 111 height 16
click at [810, 392] on button "Finished Cropping" at bounding box center [837, 387] width 122 height 28
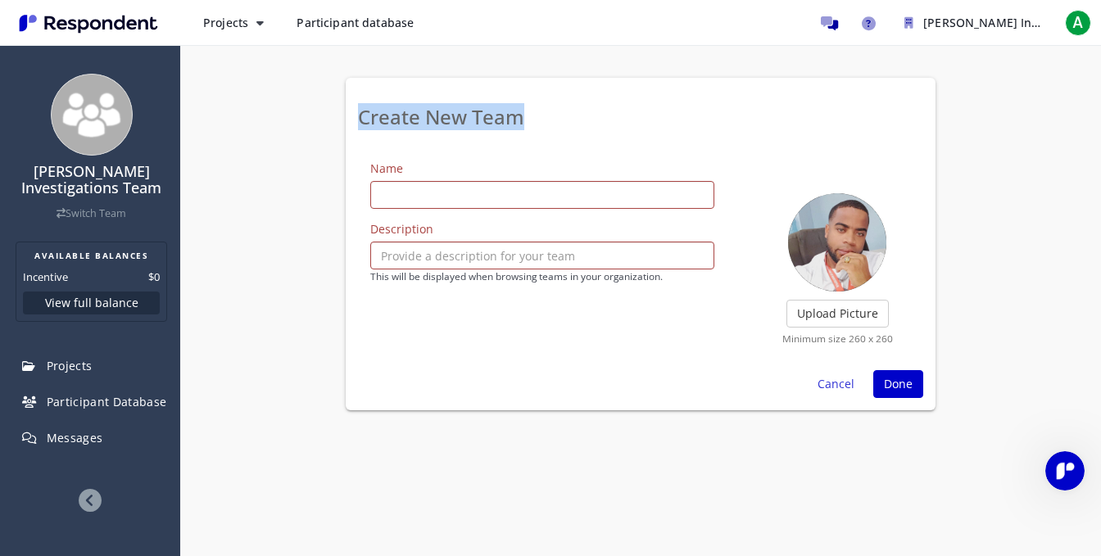
drag, startPoint x: 554, startPoint y: 121, endPoint x: 352, endPoint y: 119, distance: 202.3
click at [352, 119] on div "Create New Team Name Description This will be displayed when browsing teams in …" at bounding box center [641, 244] width 590 height 332
copy h3 "Create New Team"
click at [121, 26] on img "Main navigation" at bounding box center [88, 23] width 151 height 27
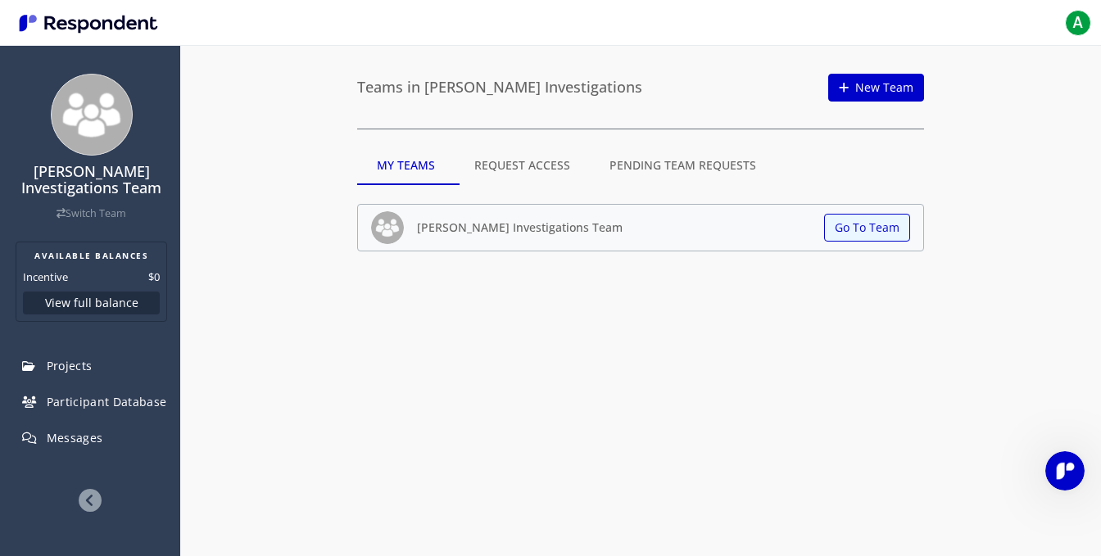
click at [82, 504] on icon at bounding box center [90, 500] width 23 height 23
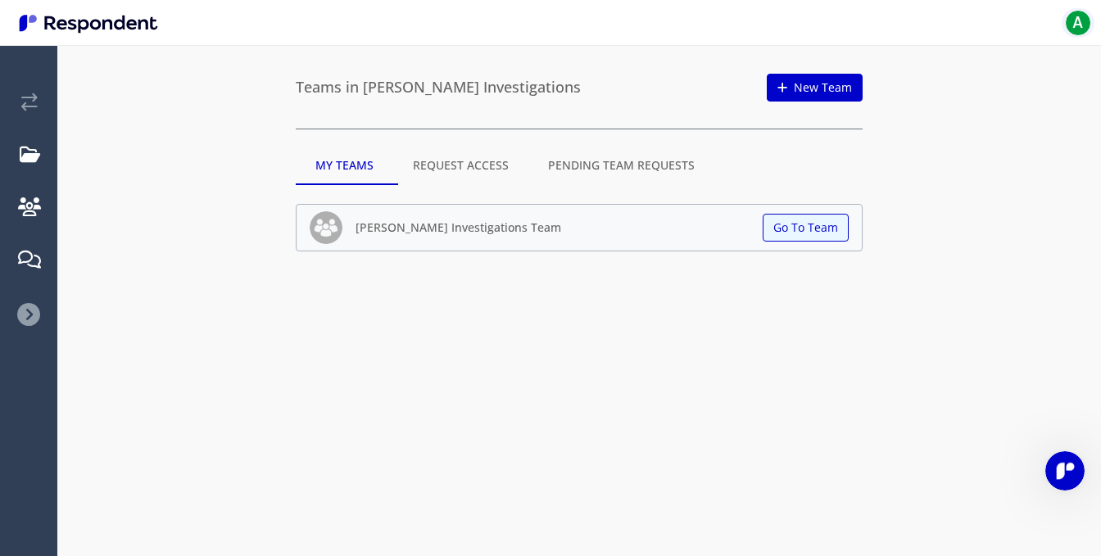
click at [1071, 20] on span "A" at bounding box center [1078, 23] width 26 height 26
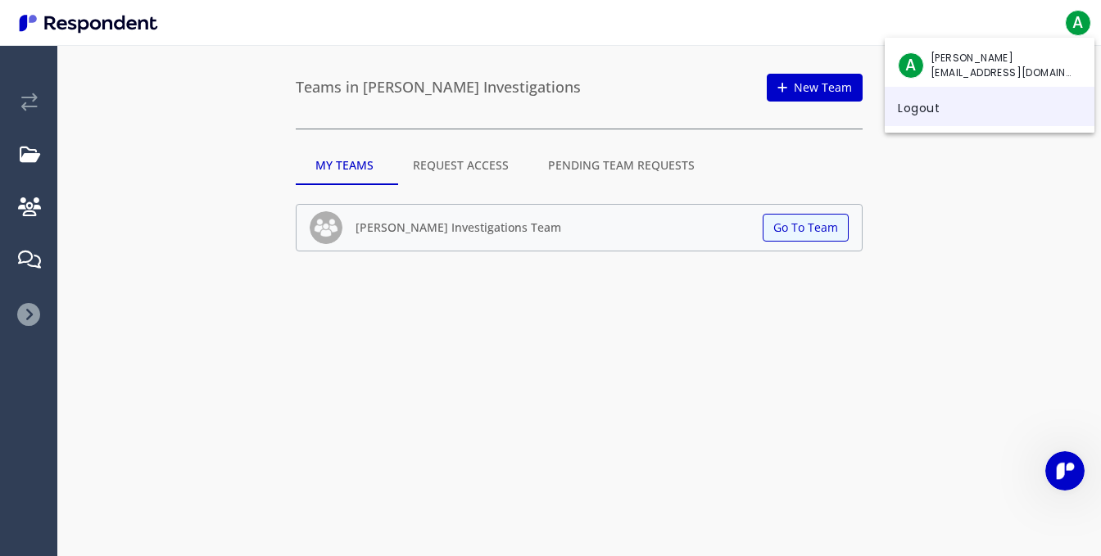
click at [939, 104] on link "Logout" at bounding box center [989, 106] width 210 height 39
